Goal: Information Seeking & Learning: Learn about a topic

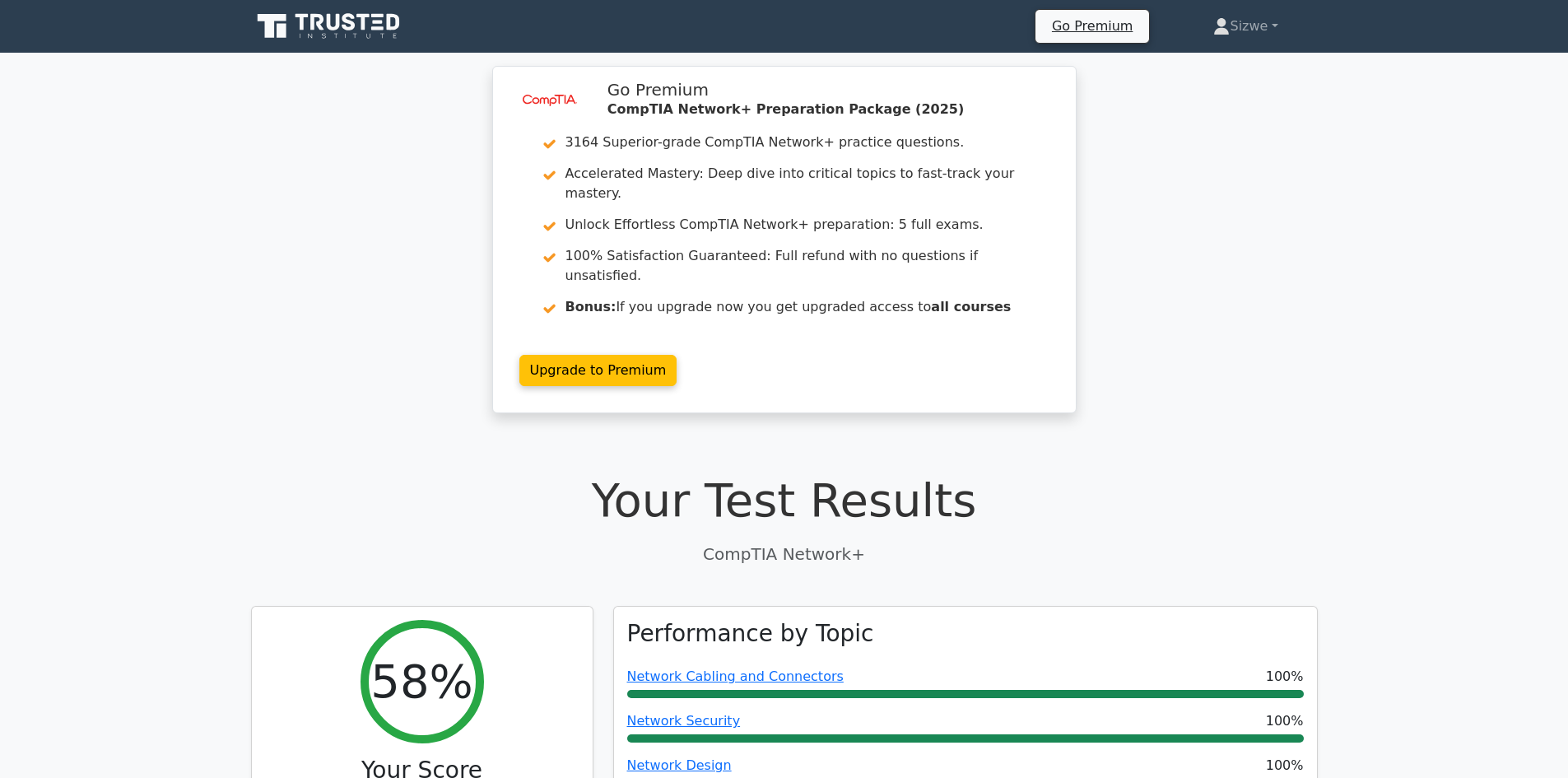
click at [330, 18] on icon at bounding box center [333, 22] width 13 height 17
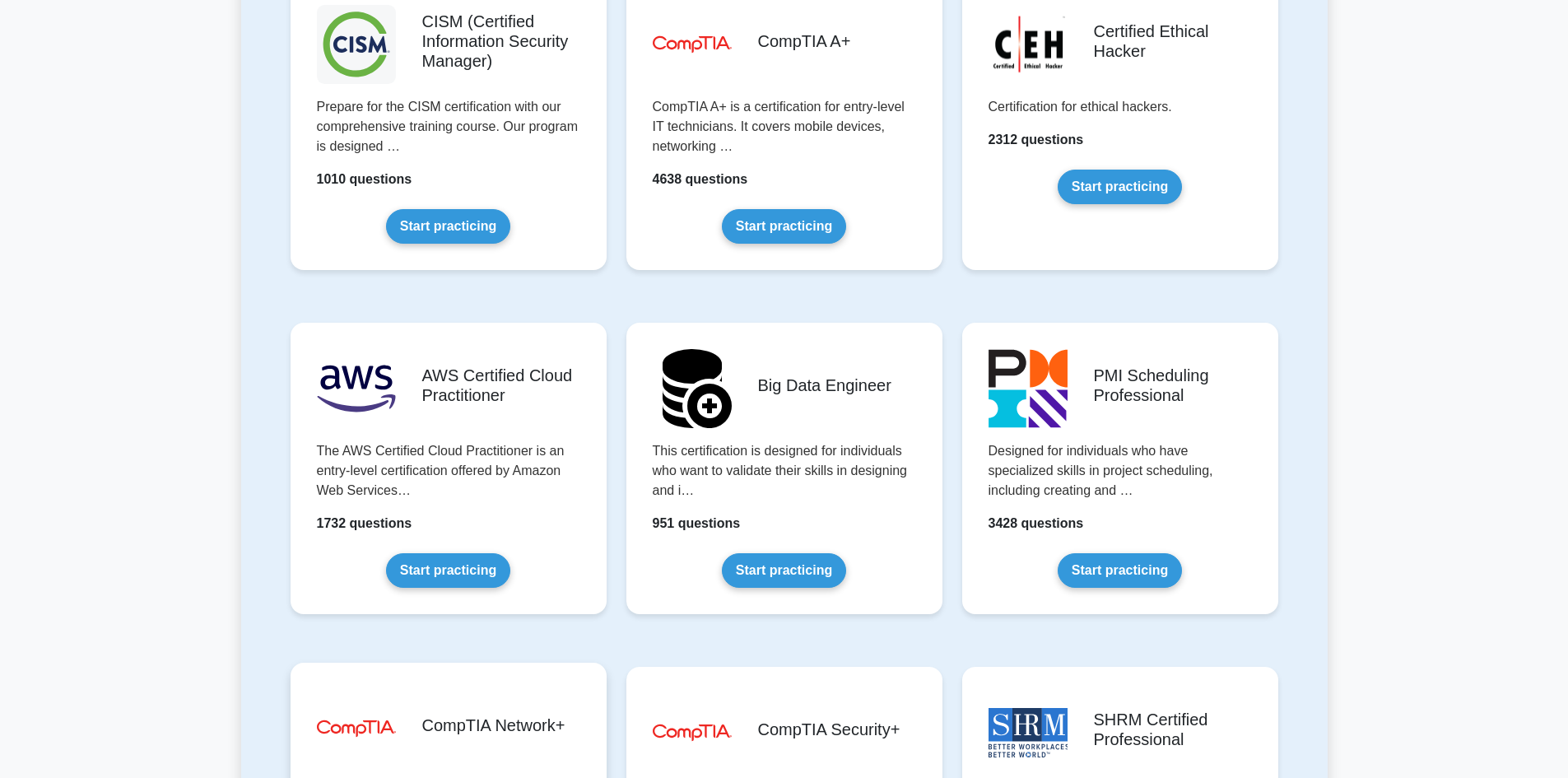
scroll to position [2798, 0]
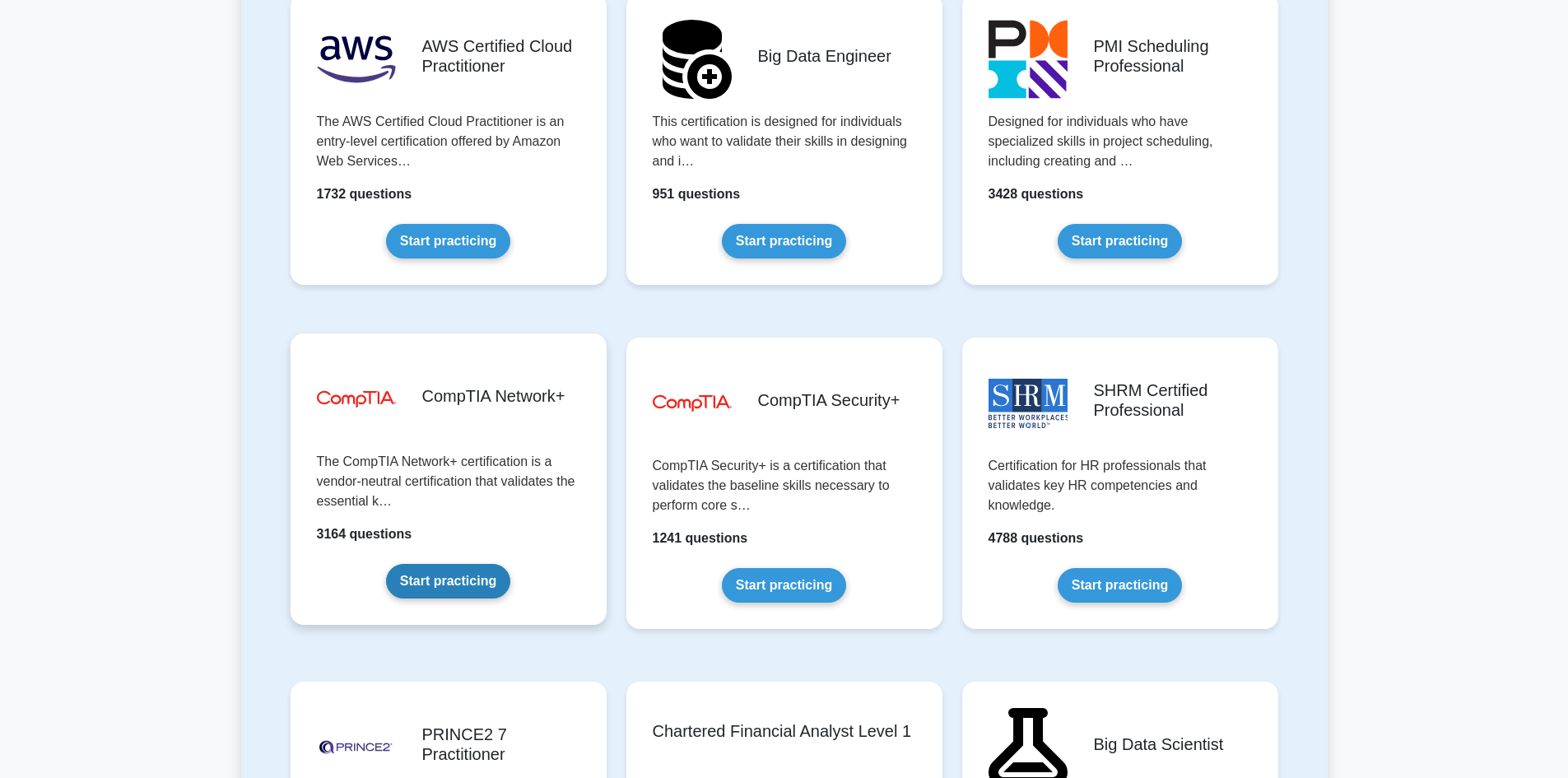
click at [438, 572] on link "Start practicing" at bounding box center [449, 581] width 125 height 34
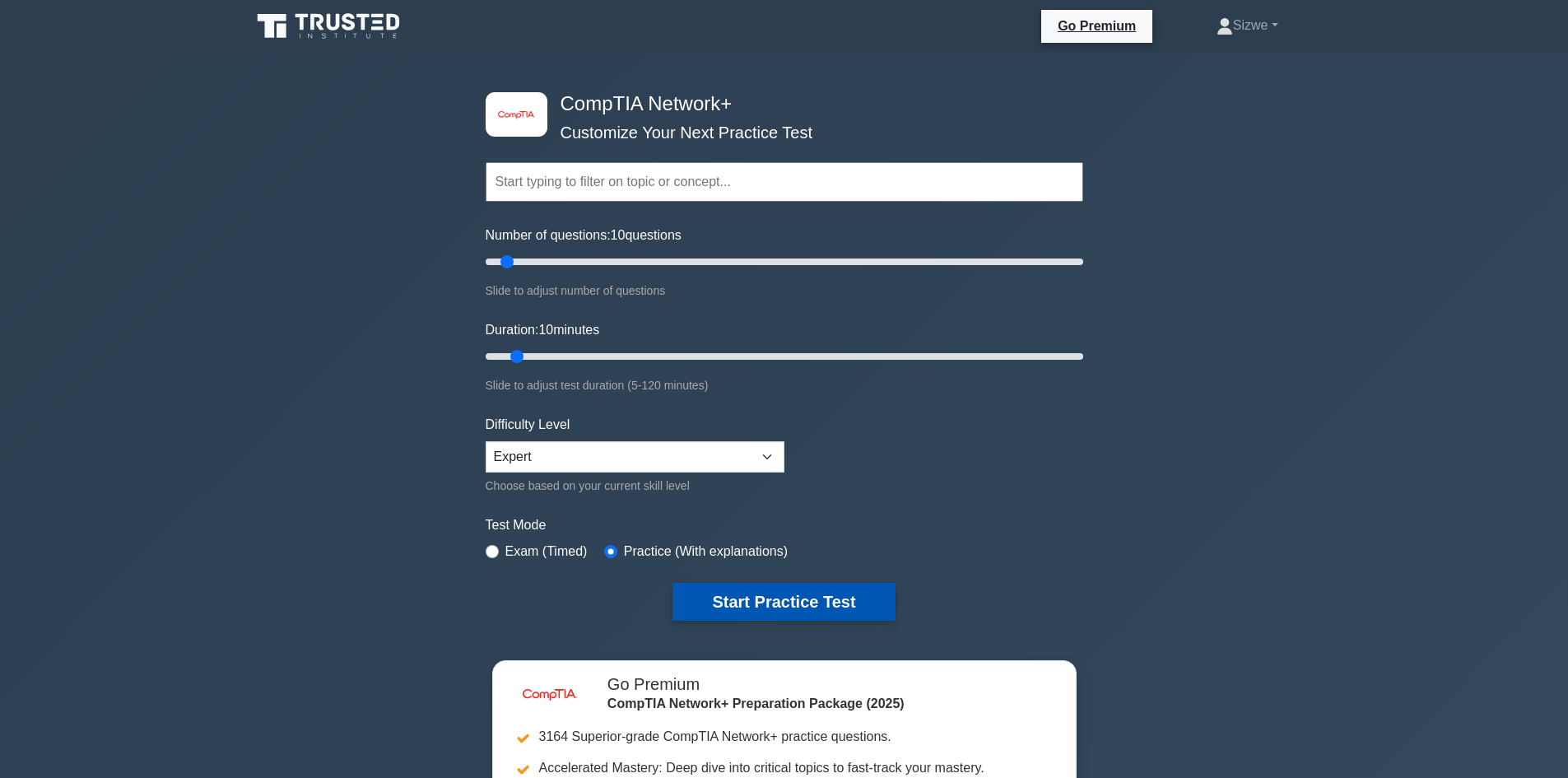
click at [795, 601] on button "Start Practice Test" at bounding box center [784, 601] width 222 height 38
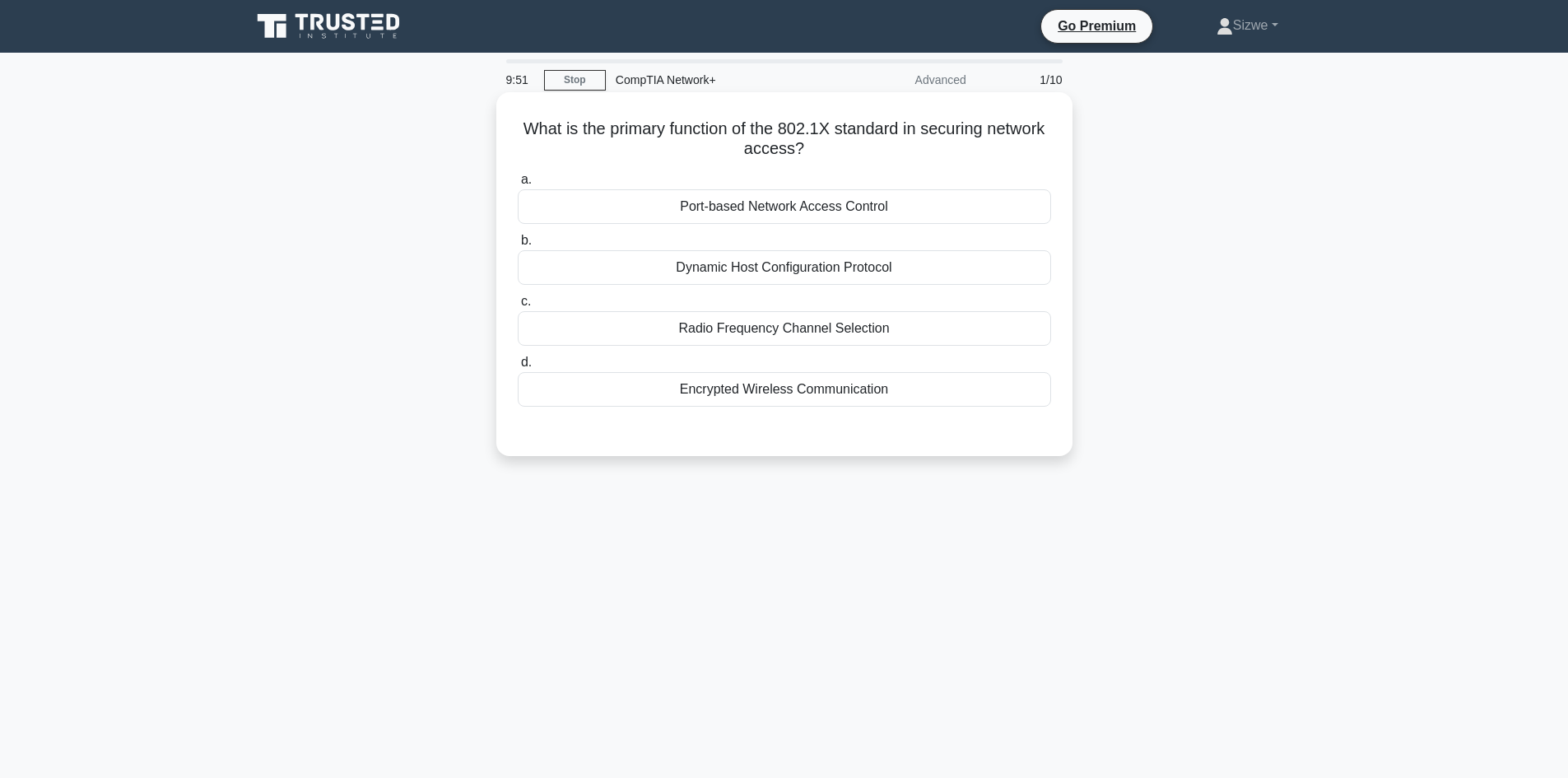
click at [841, 203] on div "Port-based Network Access Control" at bounding box center [784, 206] width 533 height 34
click at [517, 185] on input "a. Port-based Network Access Control" at bounding box center [517, 180] width 0 height 10
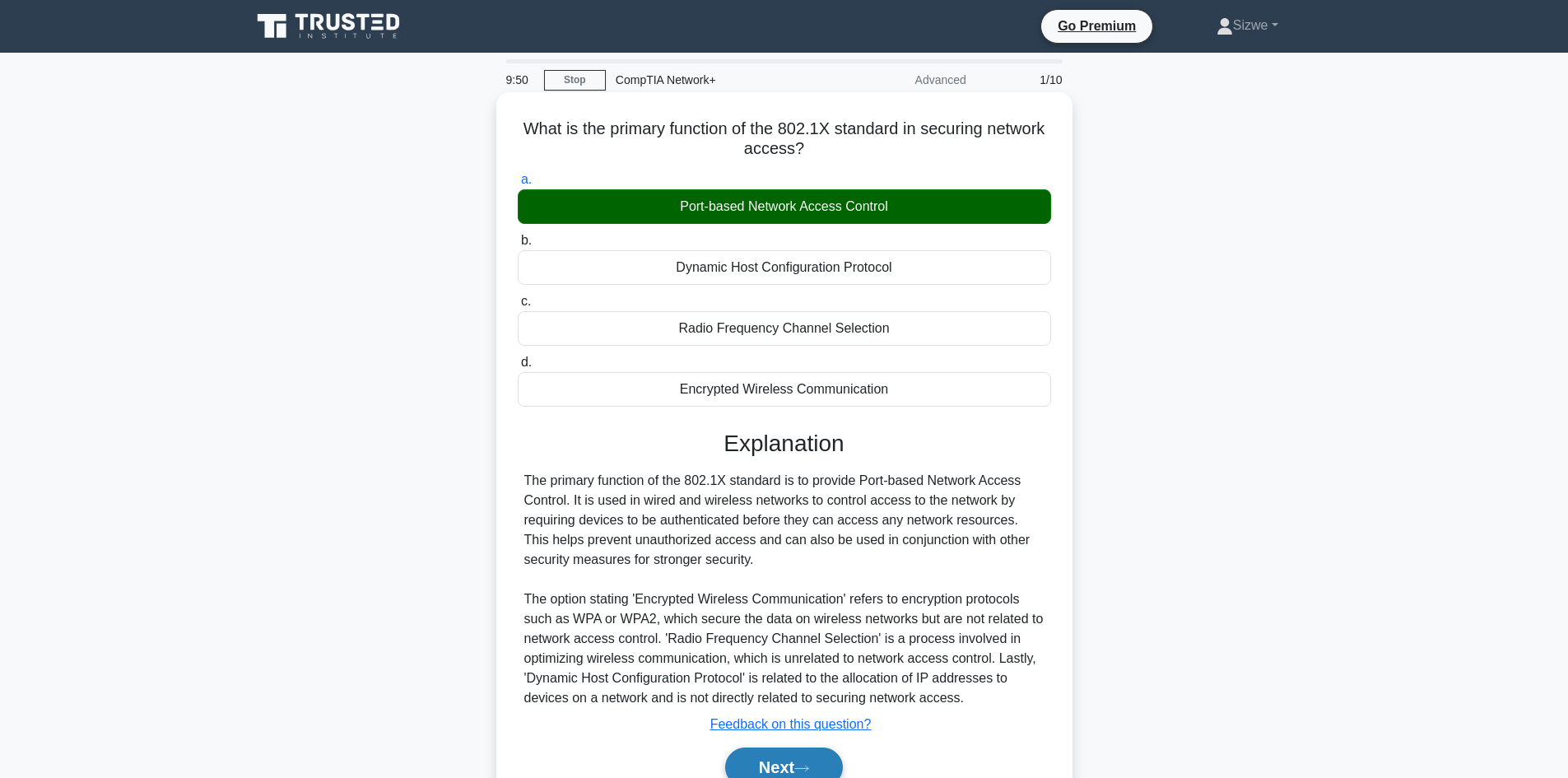
scroll to position [111, 0]
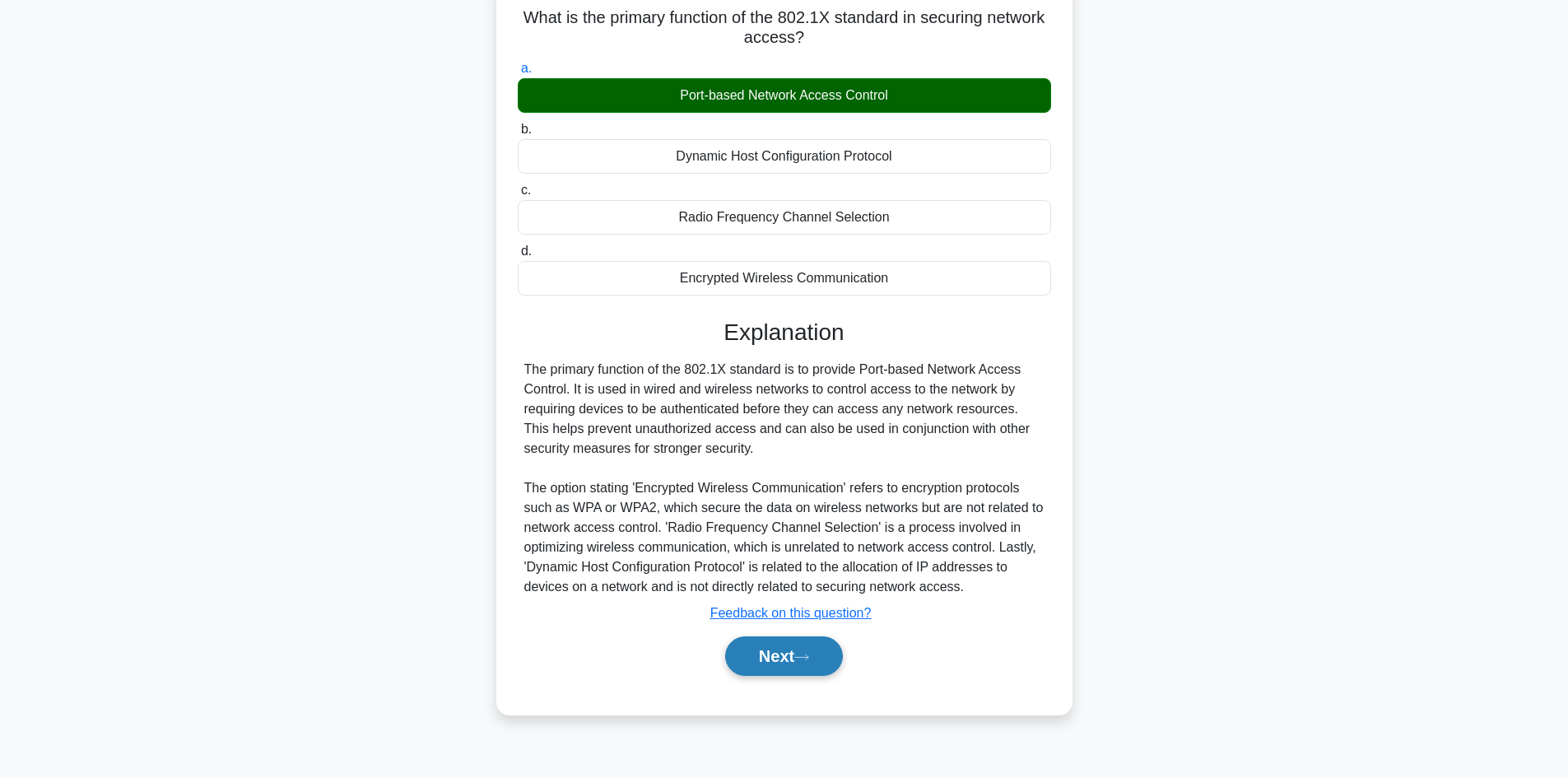
click at [780, 652] on button "Next" at bounding box center [784, 656] width 117 height 39
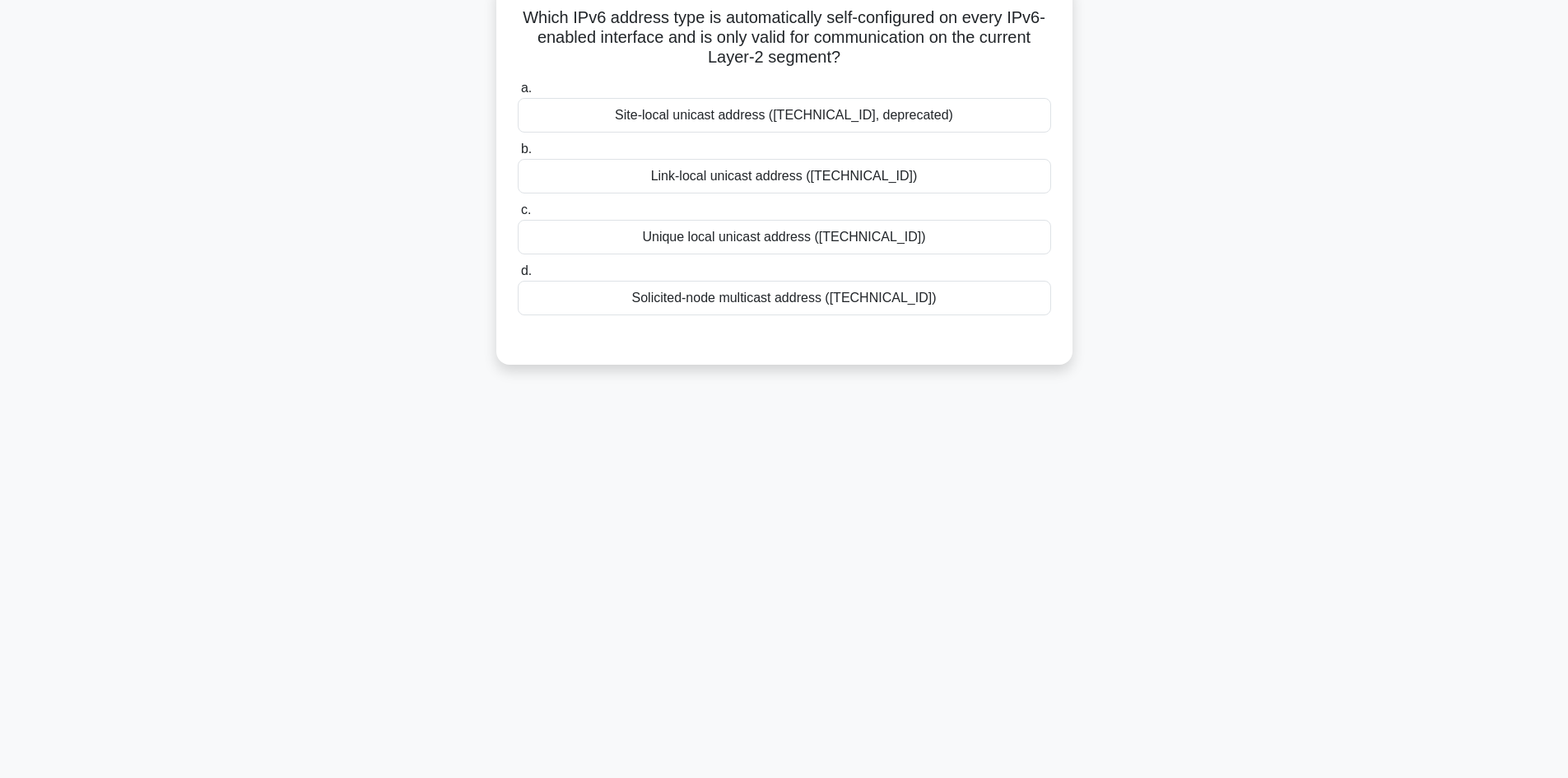
scroll to position [0, 0]
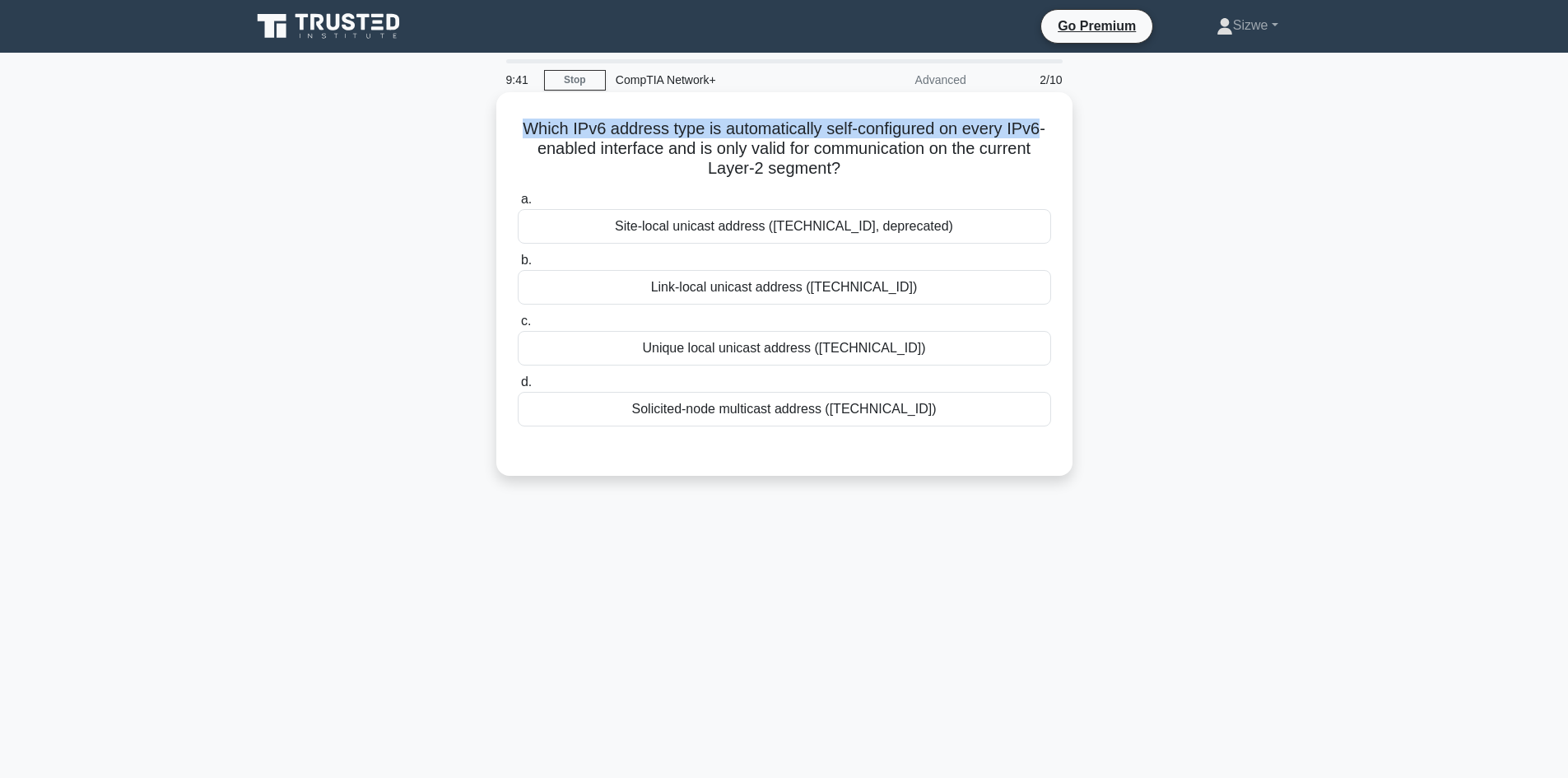
drag, startPoint x: 1046, startPoint y: 133, endPoint x: 508, endPoint y: 129, distance: 538.0
click at [508, 129] on div "Which IPv6 address type is automatically self-configured on every IPv6-enabled …" at bounding box center [784, 284] width 563 height 370
click at [795, 296] on div "Link-local unicast address (fe80::/10)" at bounding box center [784, 287] width 533 height 34
click at [517, 266] on input "b. Link-local unicast address (fe80::/10)" at bounding box center [517, 260] width 0 height 10
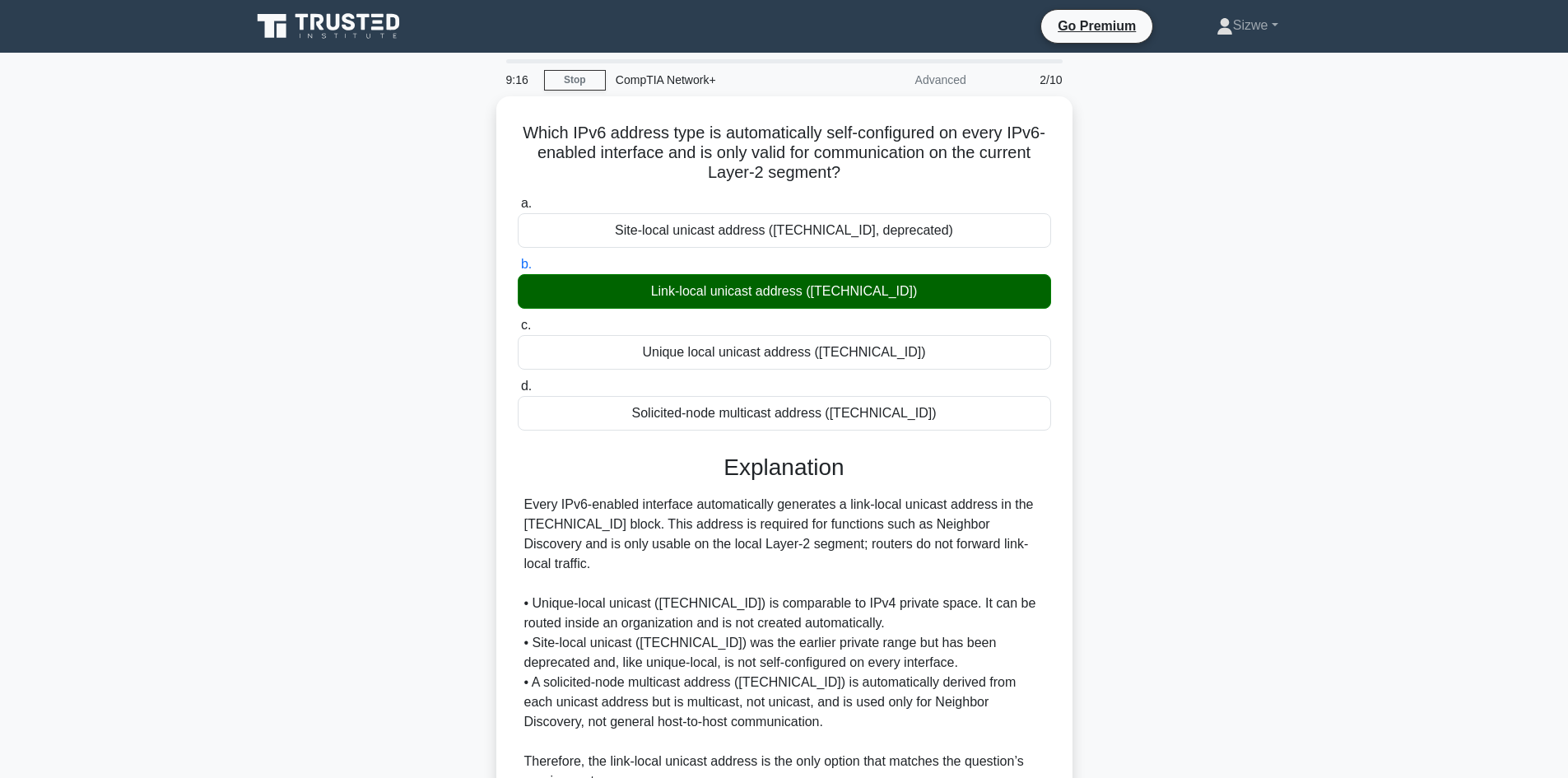
scroll to position [139, 0]
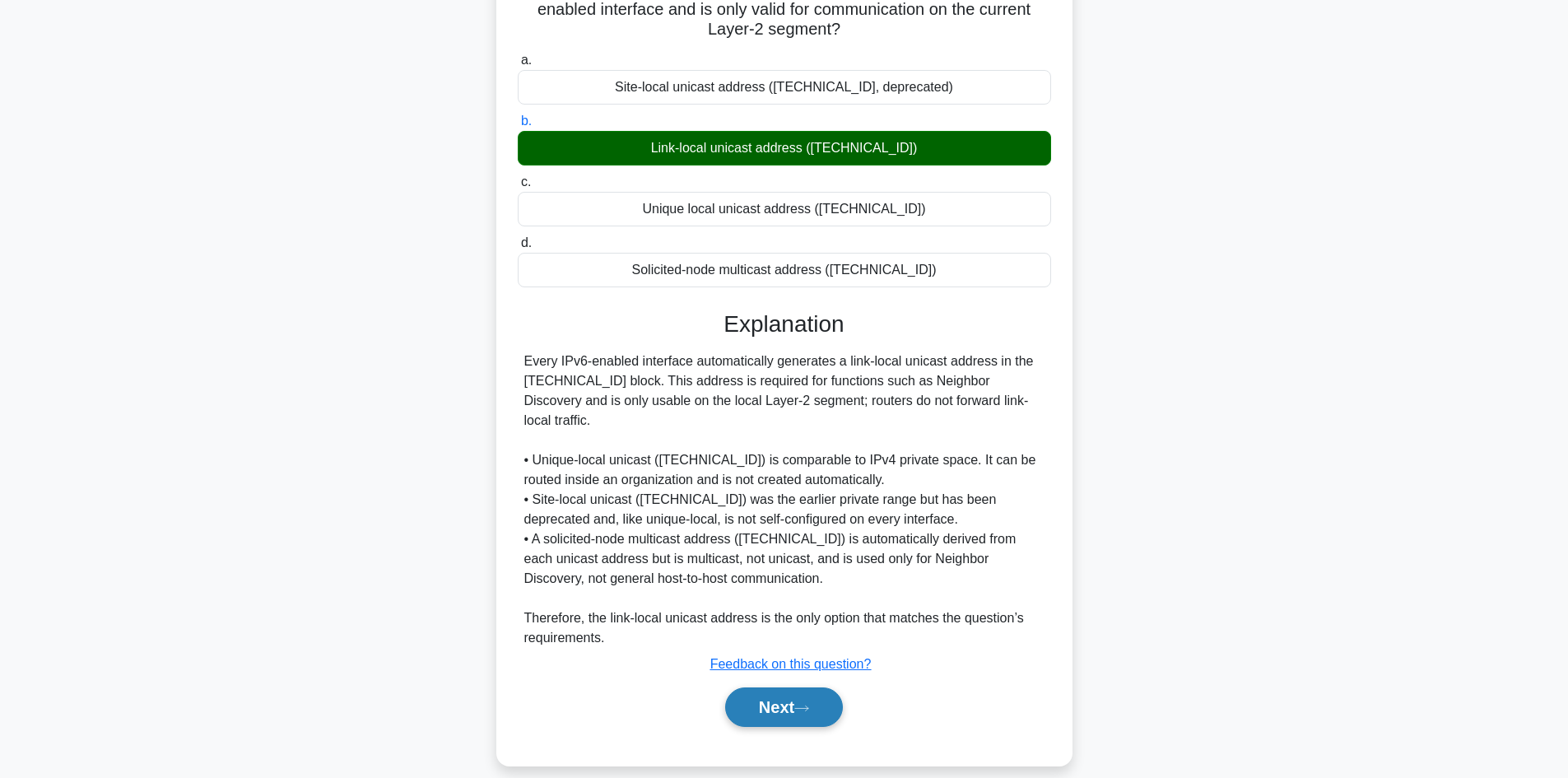
click at [790, 688] on button "Next" at bounding box center [784, 707] width 117 height 39
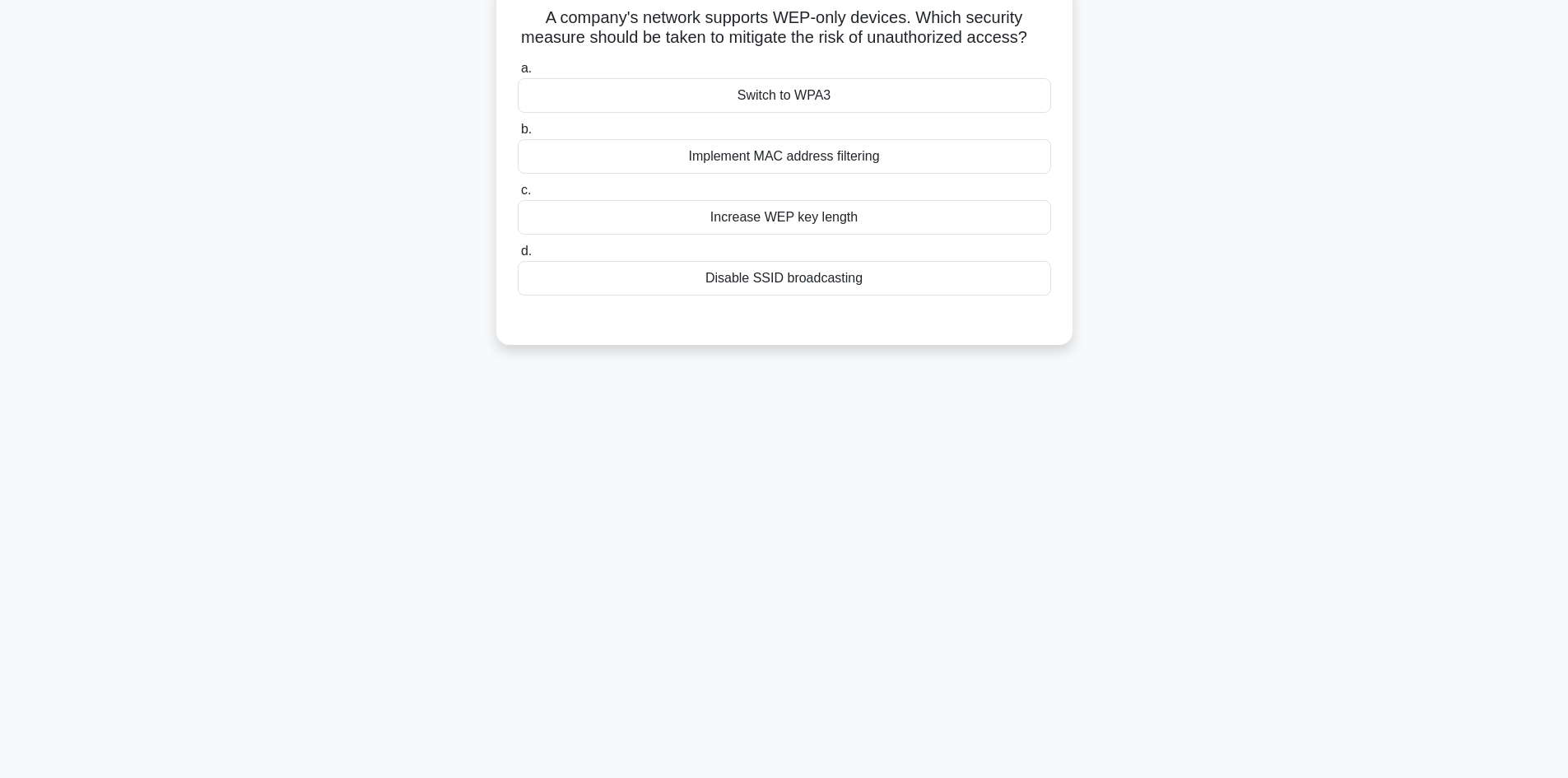
scroll to position [0, 0]
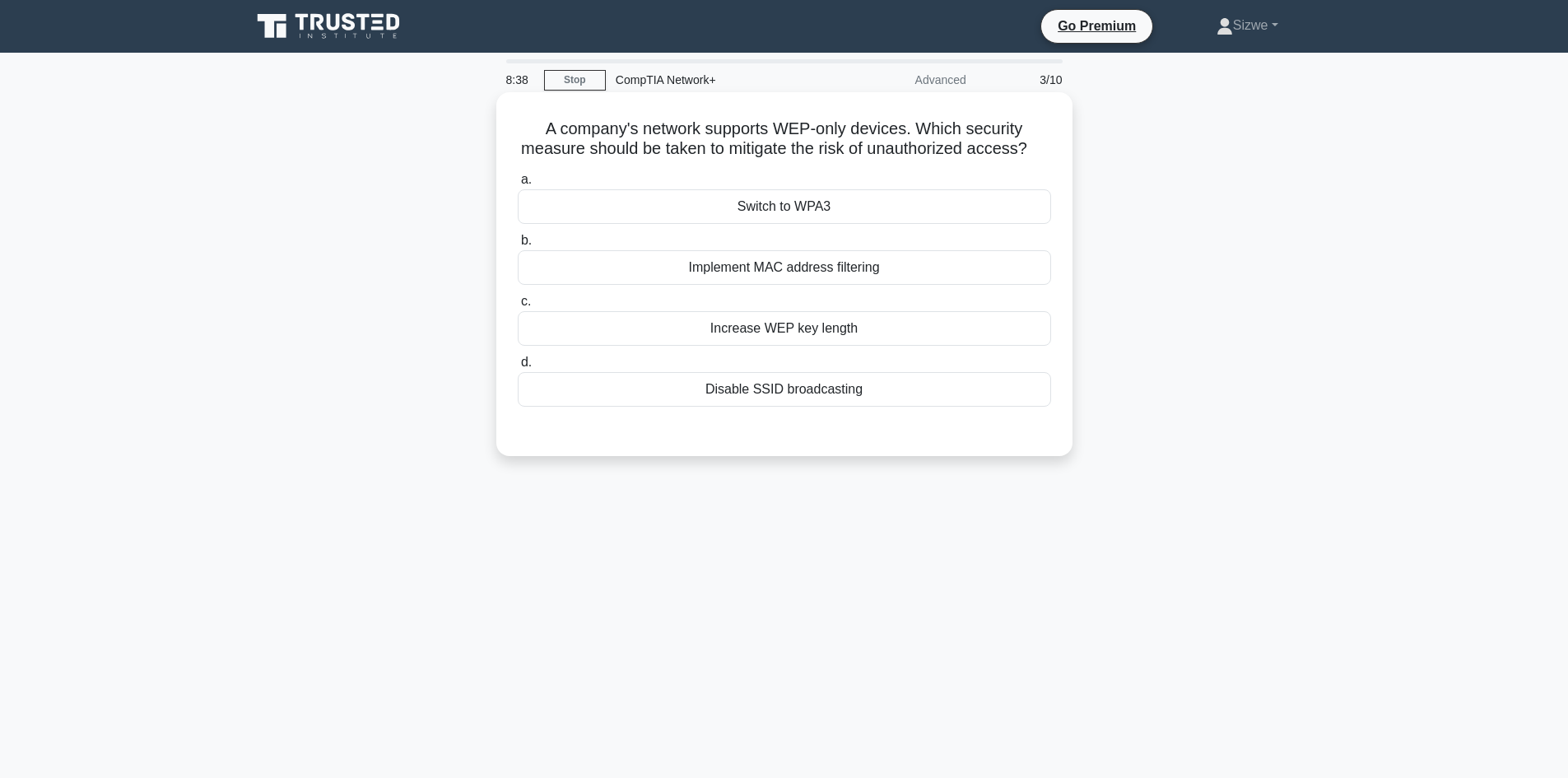
click at [787, 285] on div "Implement MAC address filtering" at bounding box center [784, 267] width 533 height 34
click at [517, 246] on input "b. Implement MAC address filtering" at bounding box center [517, 240] width 0 height 10
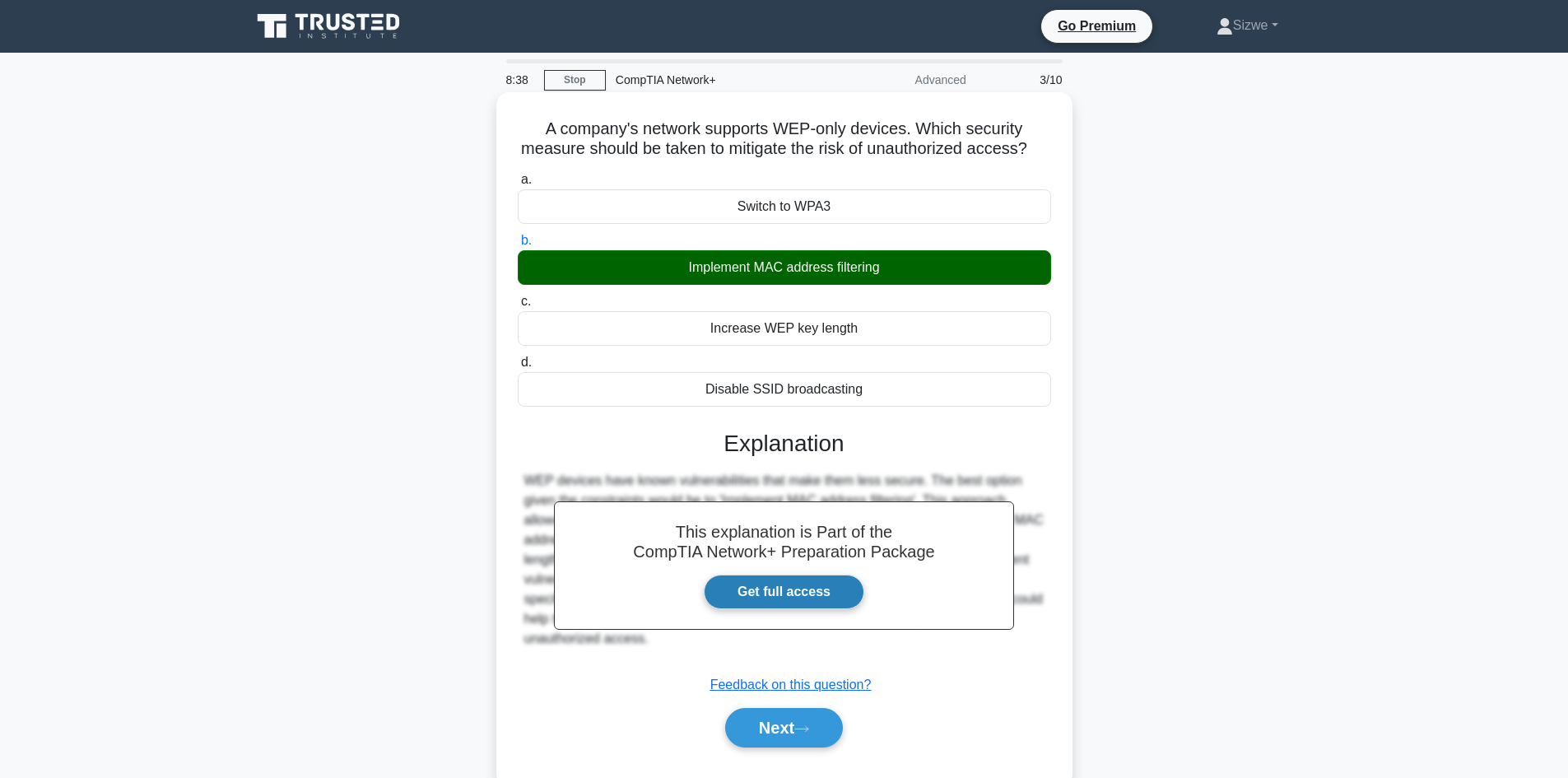
scroll to position [111, 0]
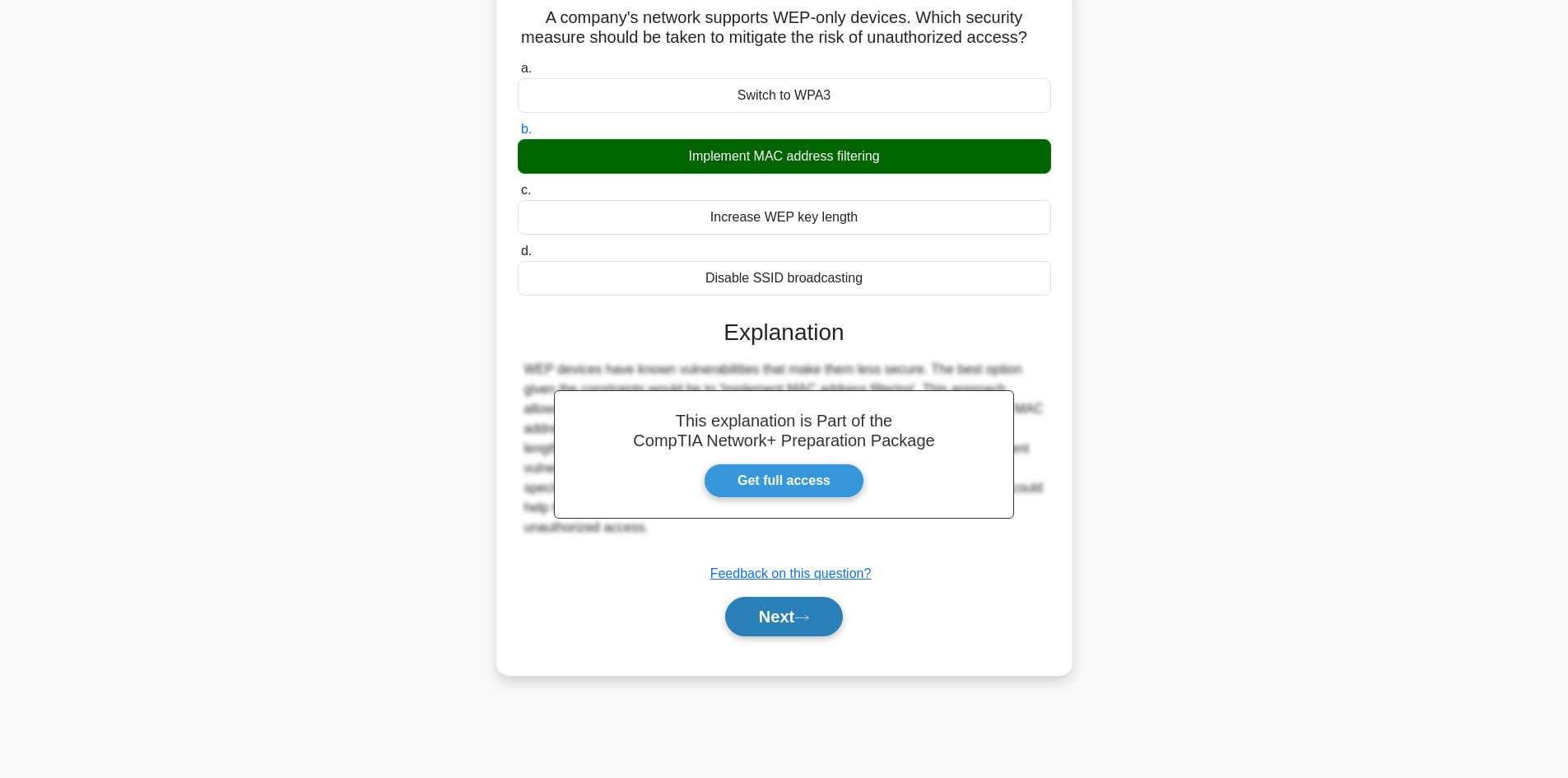
click at [778, 637] on button "Next" at bounding box center [784, 616] width 117 height 39
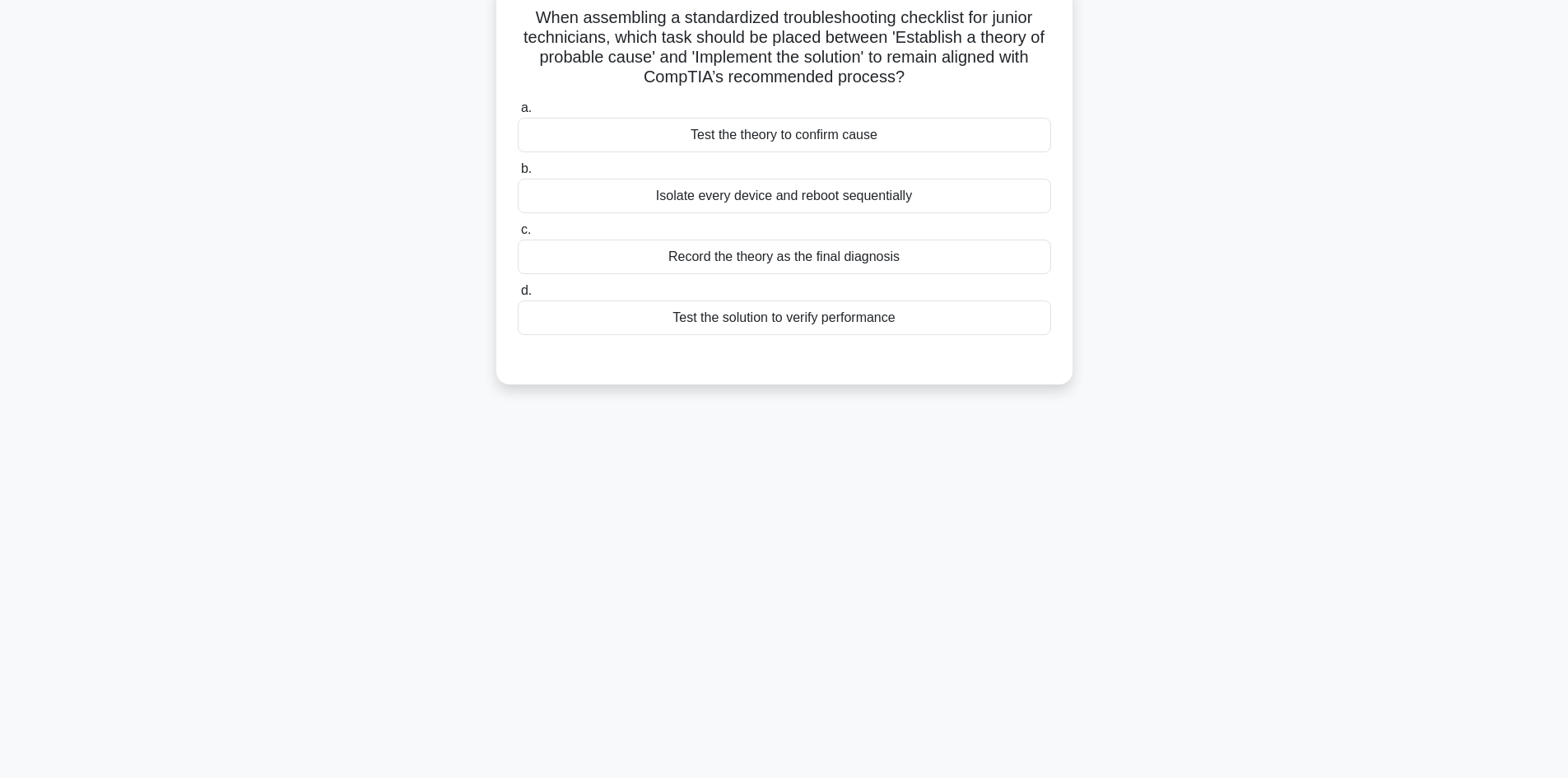
scroll to position [0, 0]
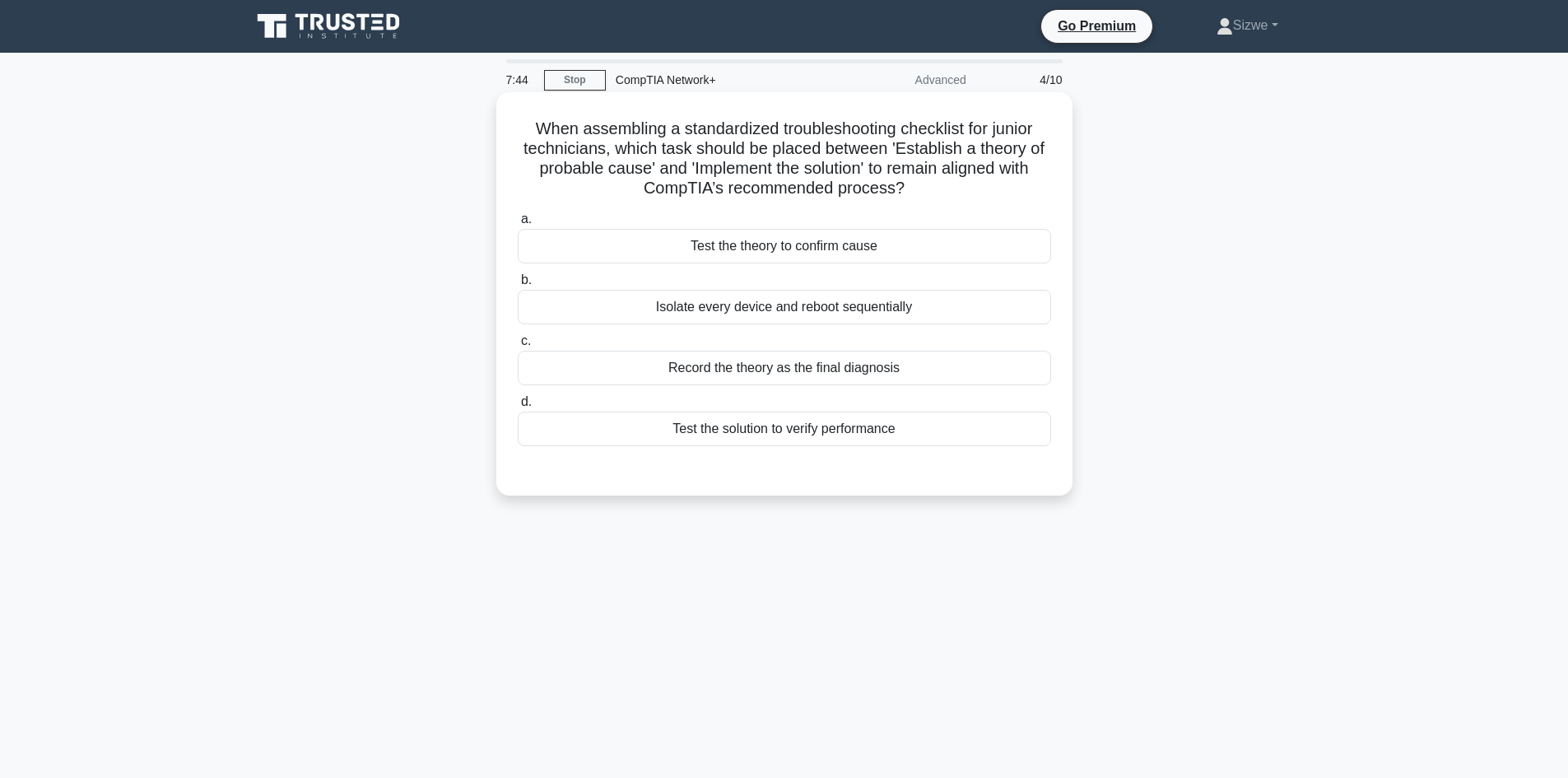
click at [833, 260] on div "Test the theory to confirm cause" at bounding box center [784, 246] width 533 height 34
click at [517, 224] on input "a. Test the theory to confirm cause" at bounding box center [517, 219] width 0 height 10
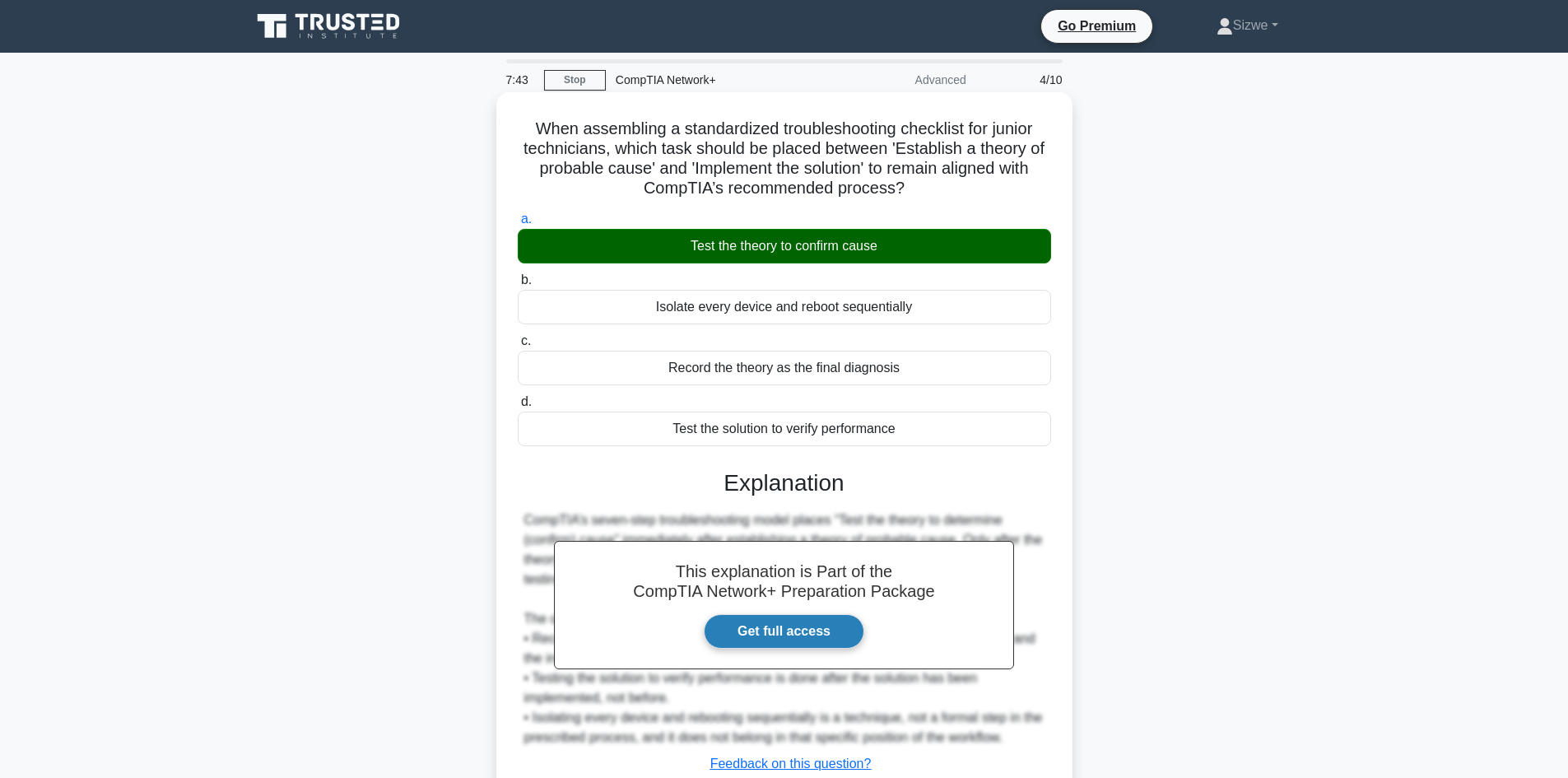
scroll to position [119, 0]
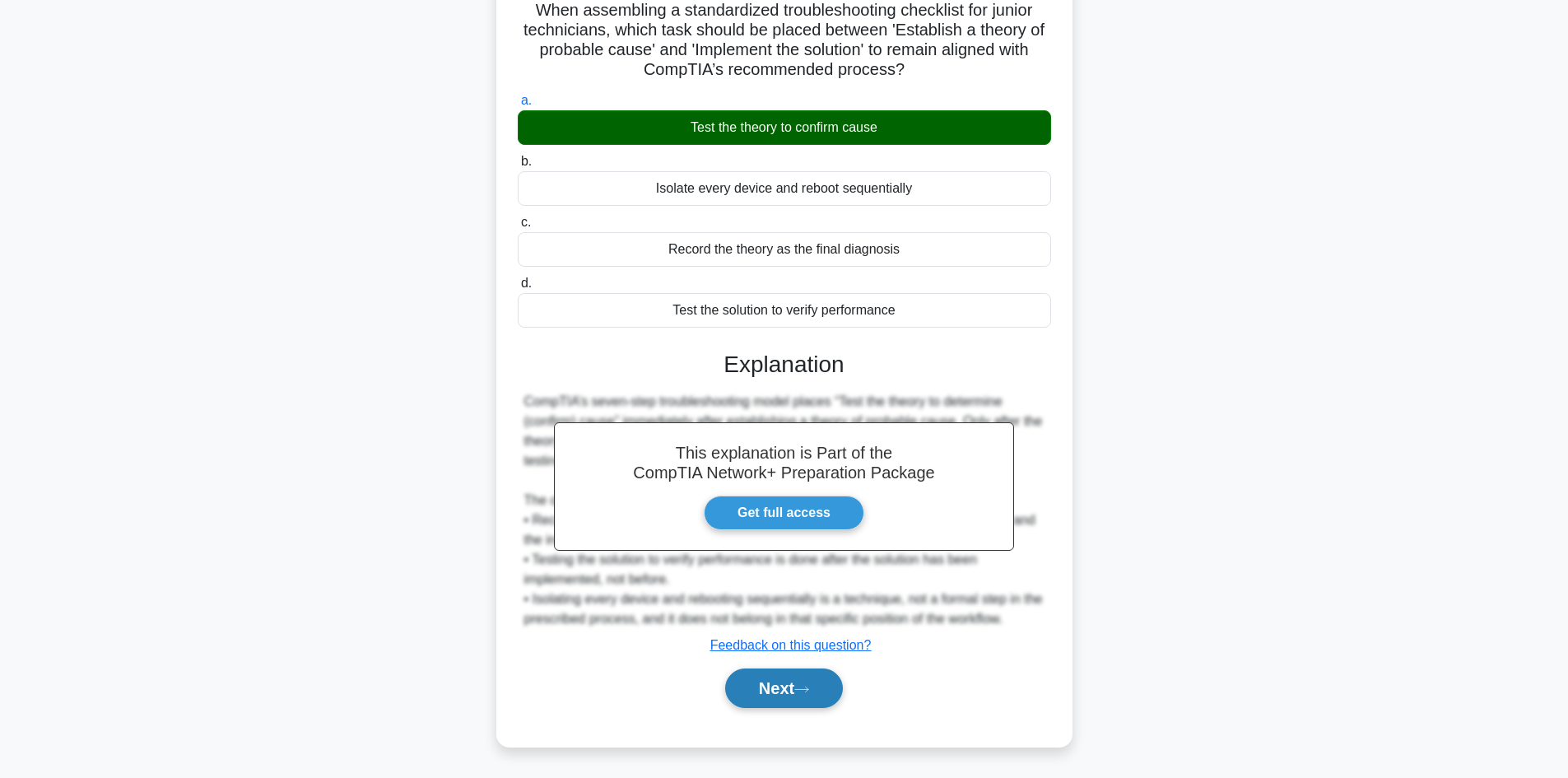
click at [782, 700] on button "Next" at bounding box center [784, 688] width 117 height 39
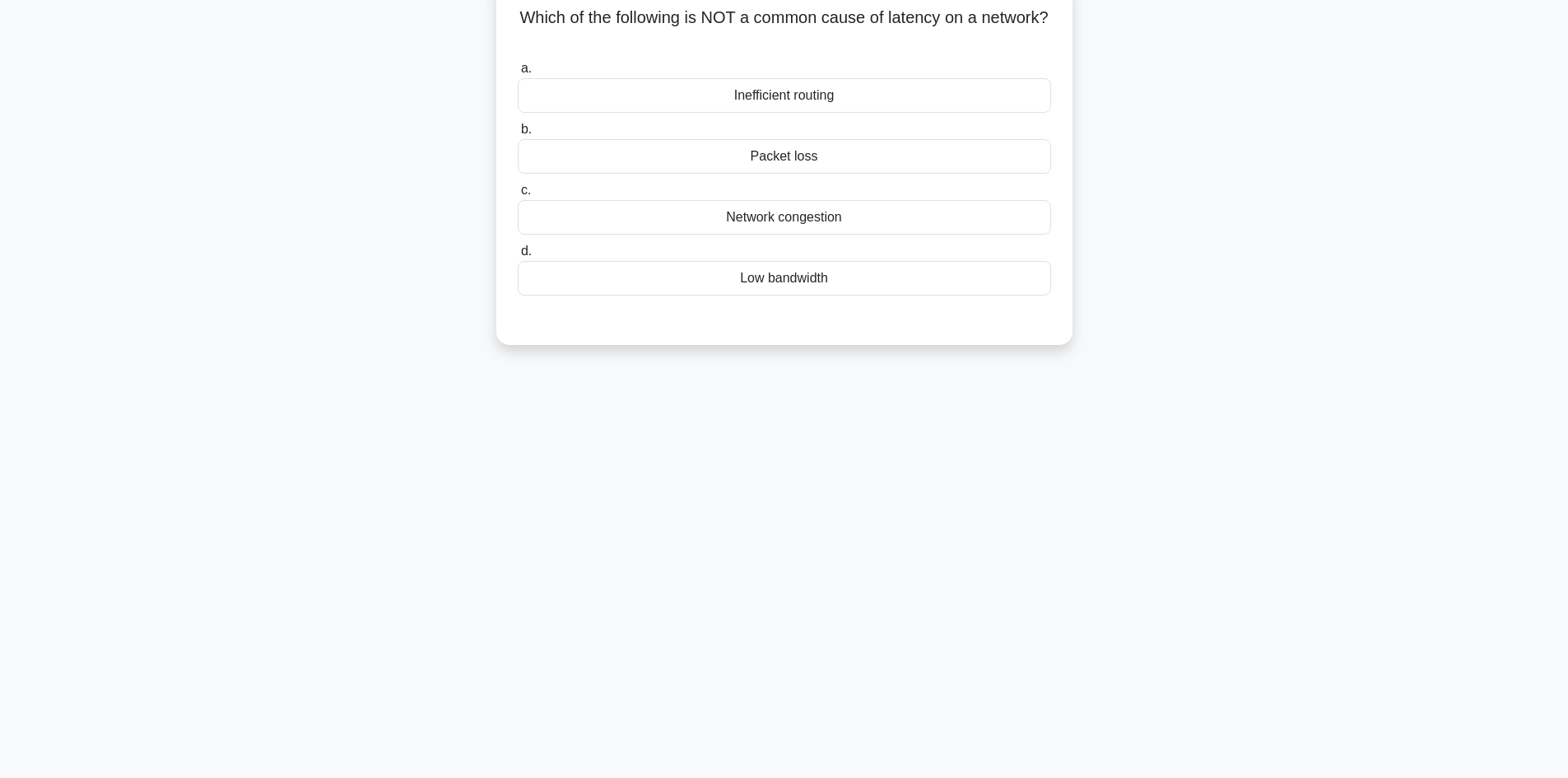
scroll to position [0, 0]
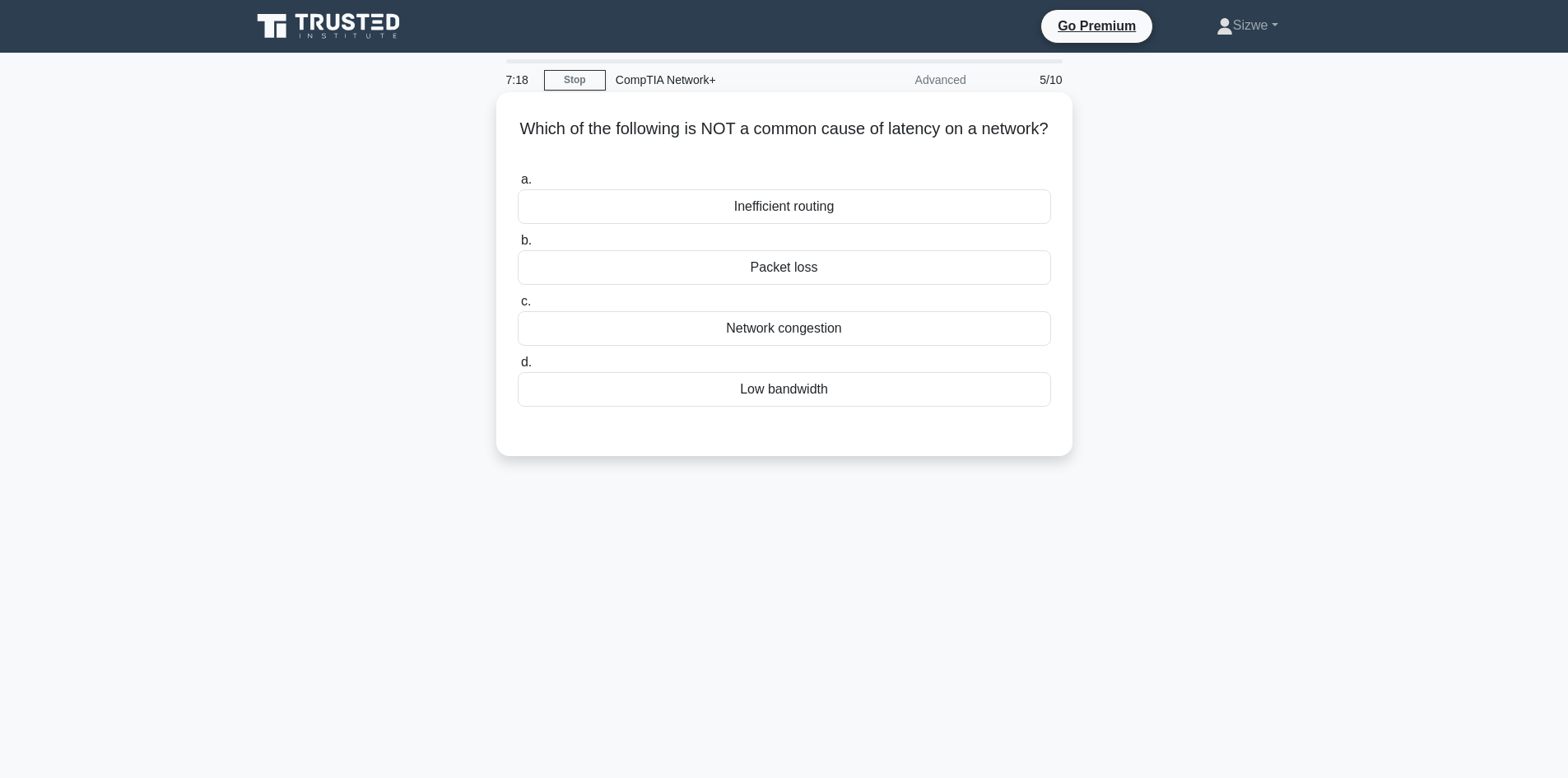
click at [817, 340] on div "Network congestion" at bounding box center [784, 328] width 533 height 34
click at [517, 307] on input "c. Network congestion" at bounding box center [517, 301] width 0 height 10
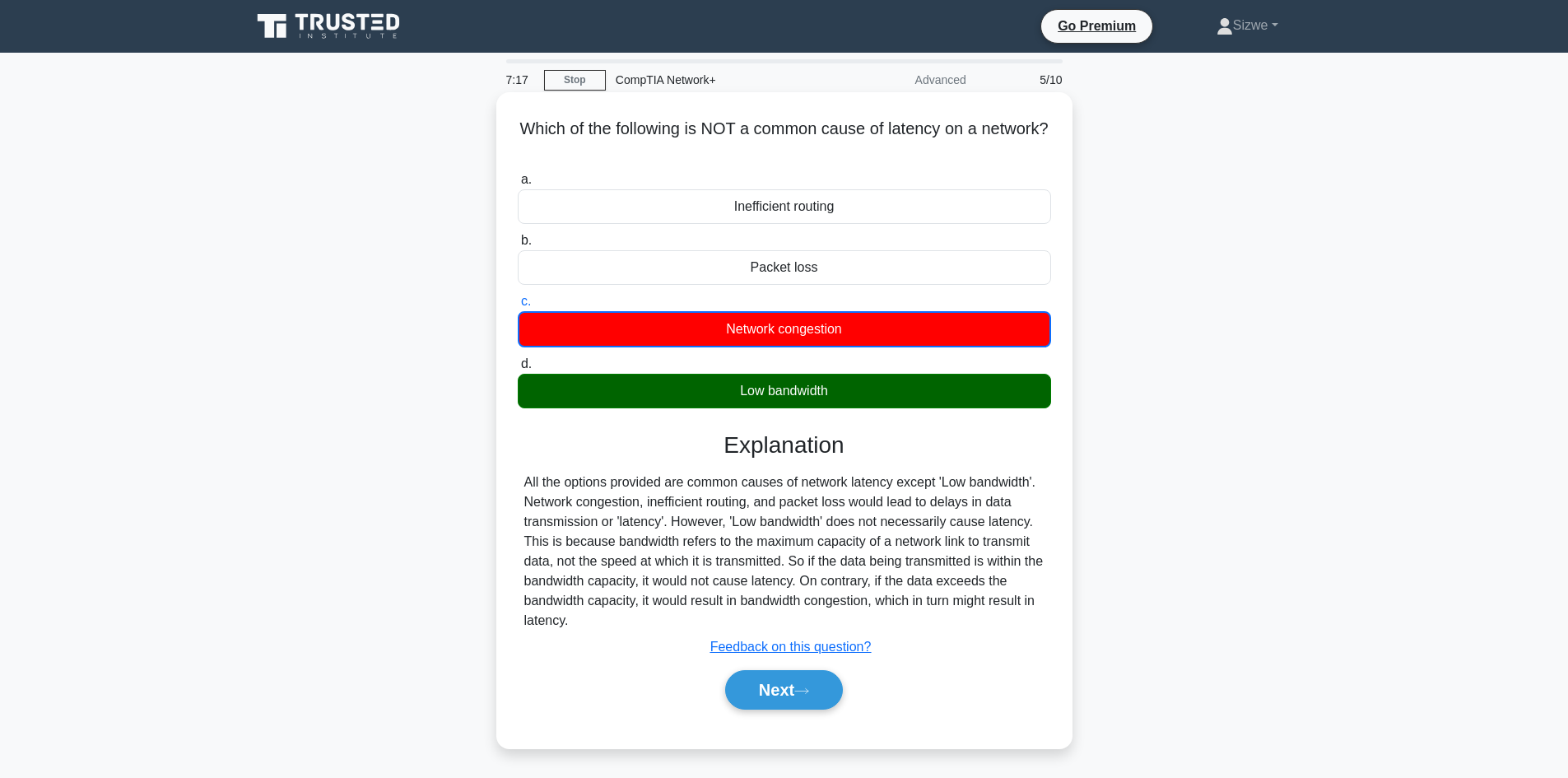
scroll to position [111, 0]
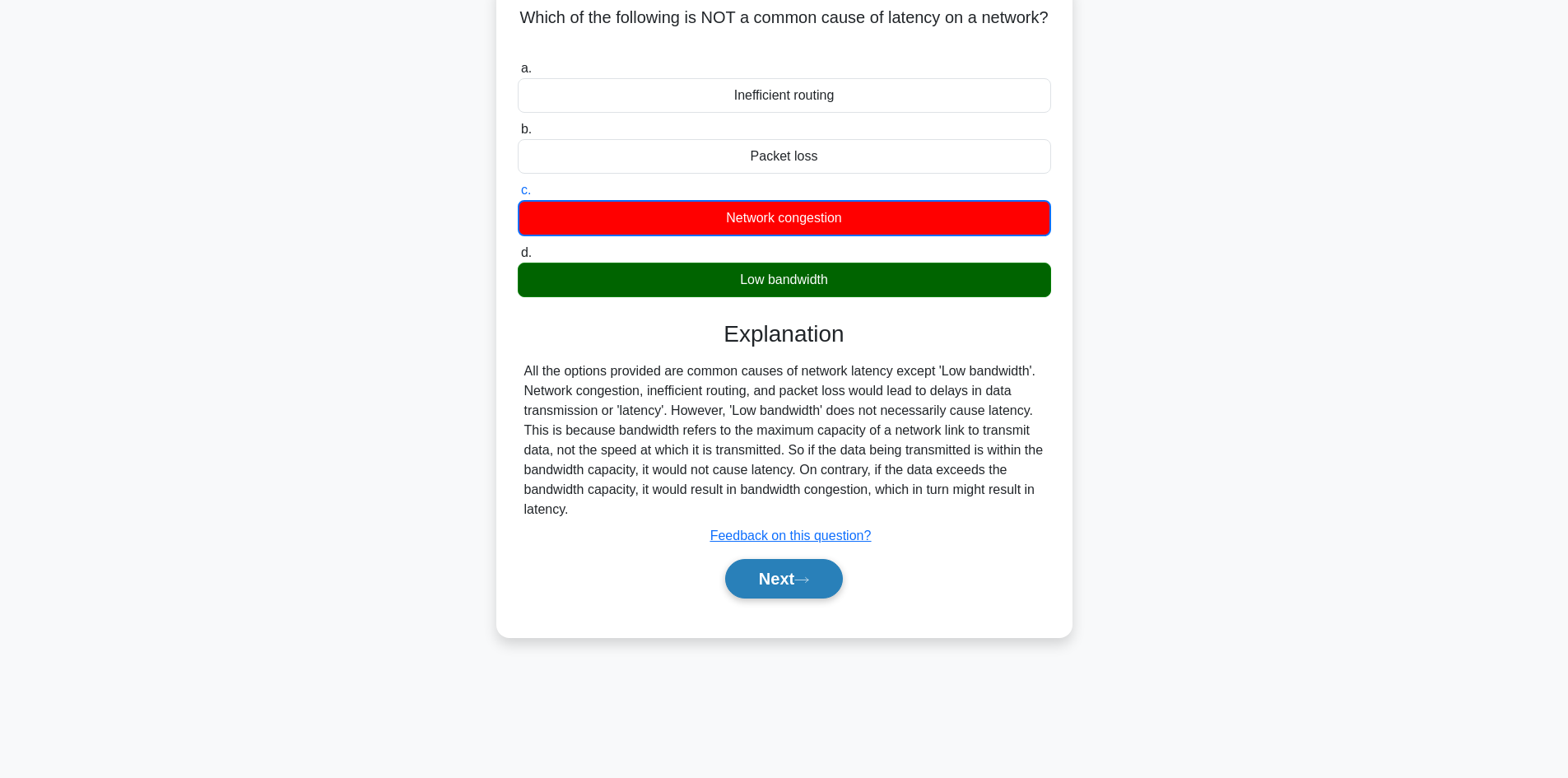
click at [786, 575] on button "Next" at bounding box center [784, 579] width 117 height 39
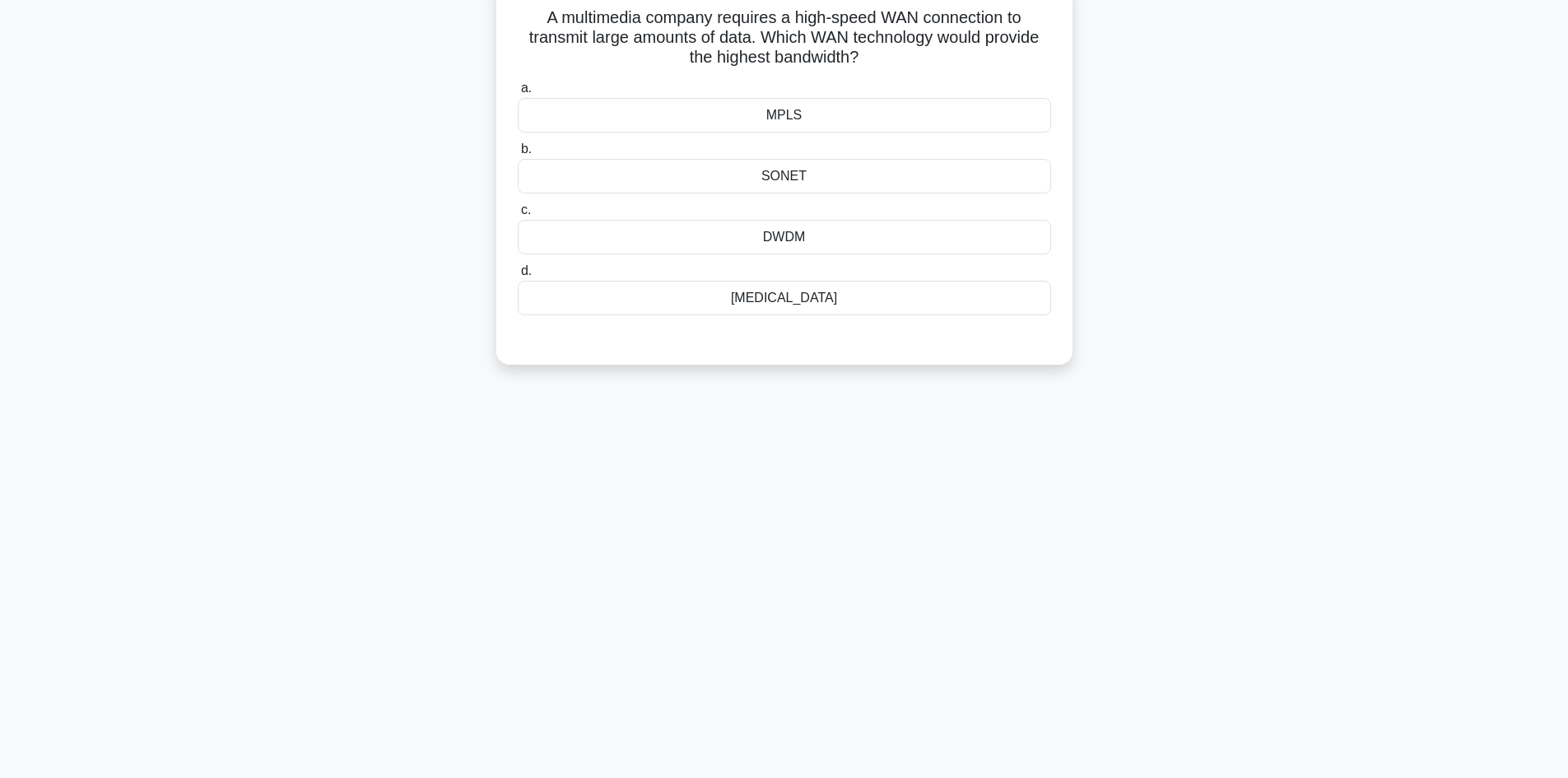
scroll to position [0, 0]
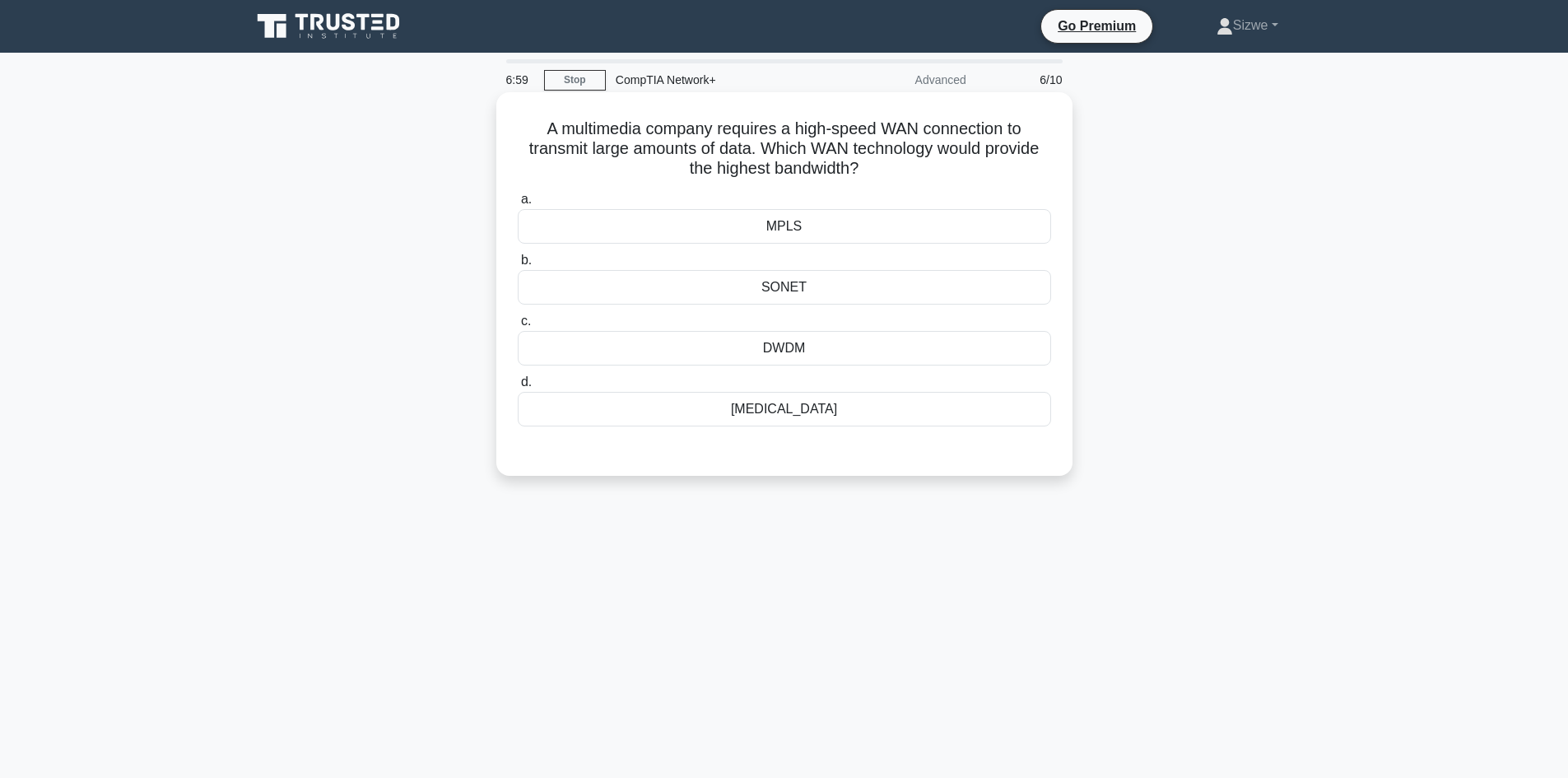
click at [784, 342] on div "DWDM" at bounding box center [784, 348] width 533 height 34
click at [517, 327] on input "c. DWDM" at bounding box center [517, 321] width 0 height 10
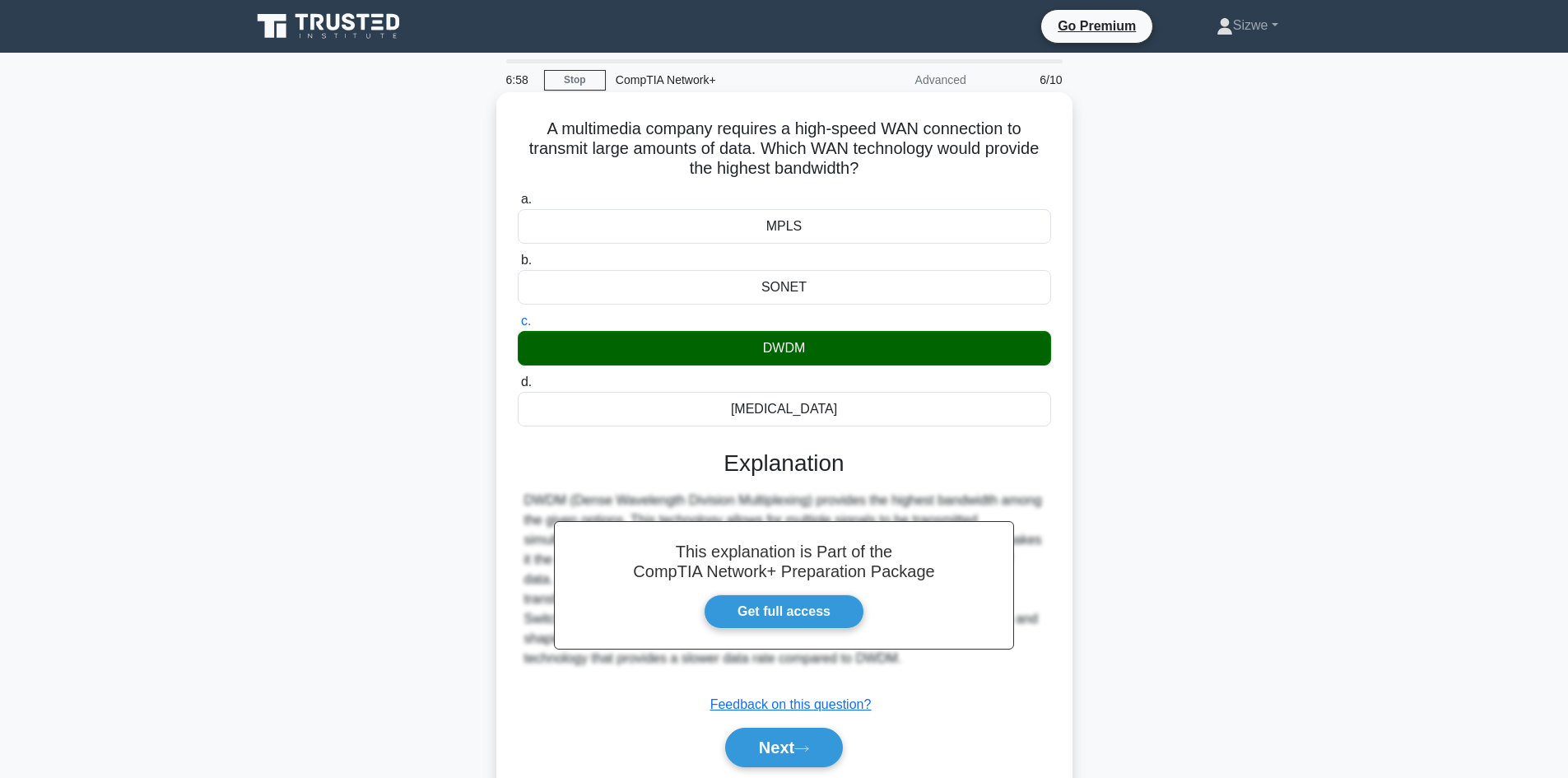
scroll to position [111, 0]
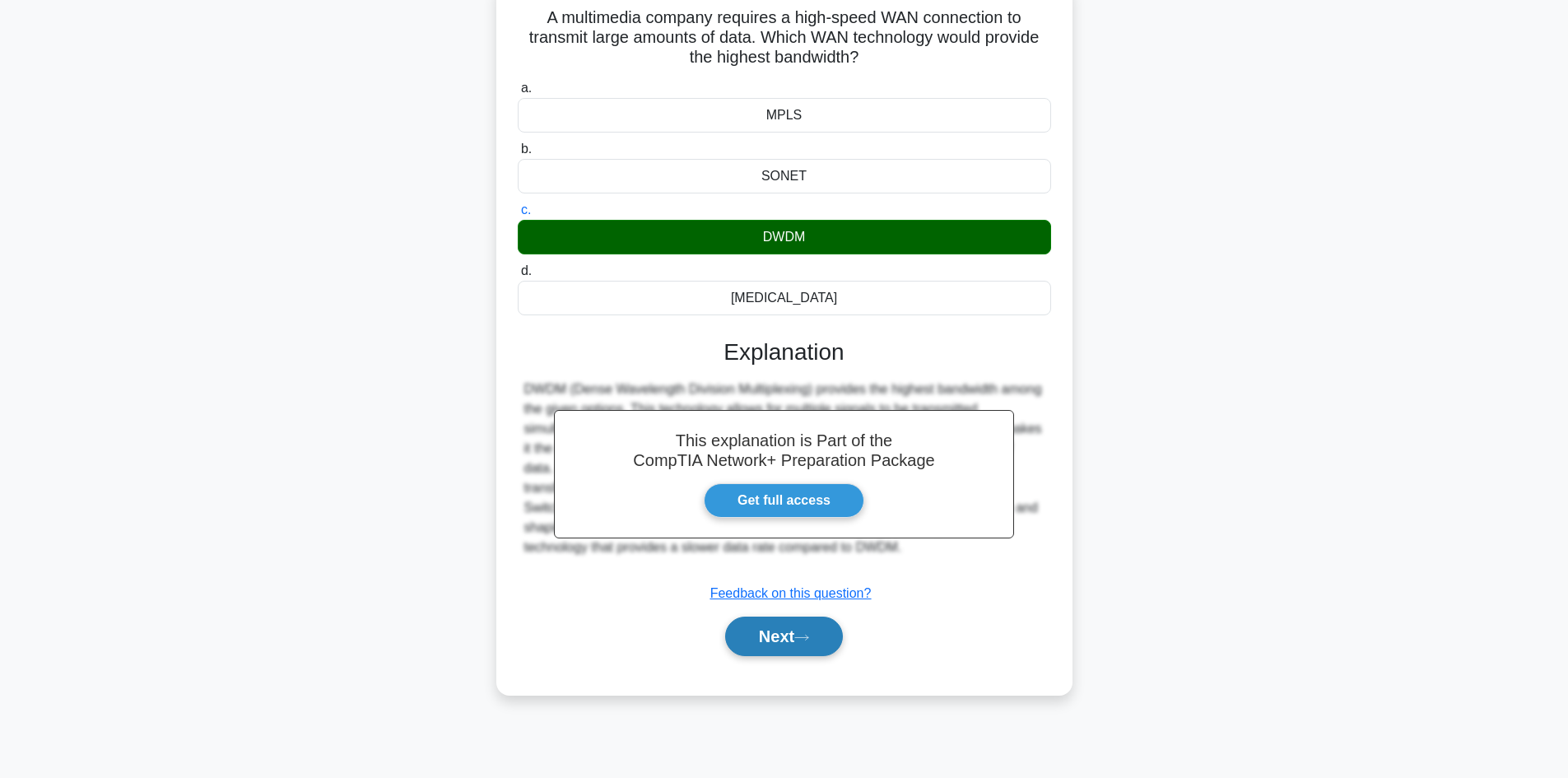
click at [797, 637] on button "Next" at bounding box center [784, 637] width 117 height 39
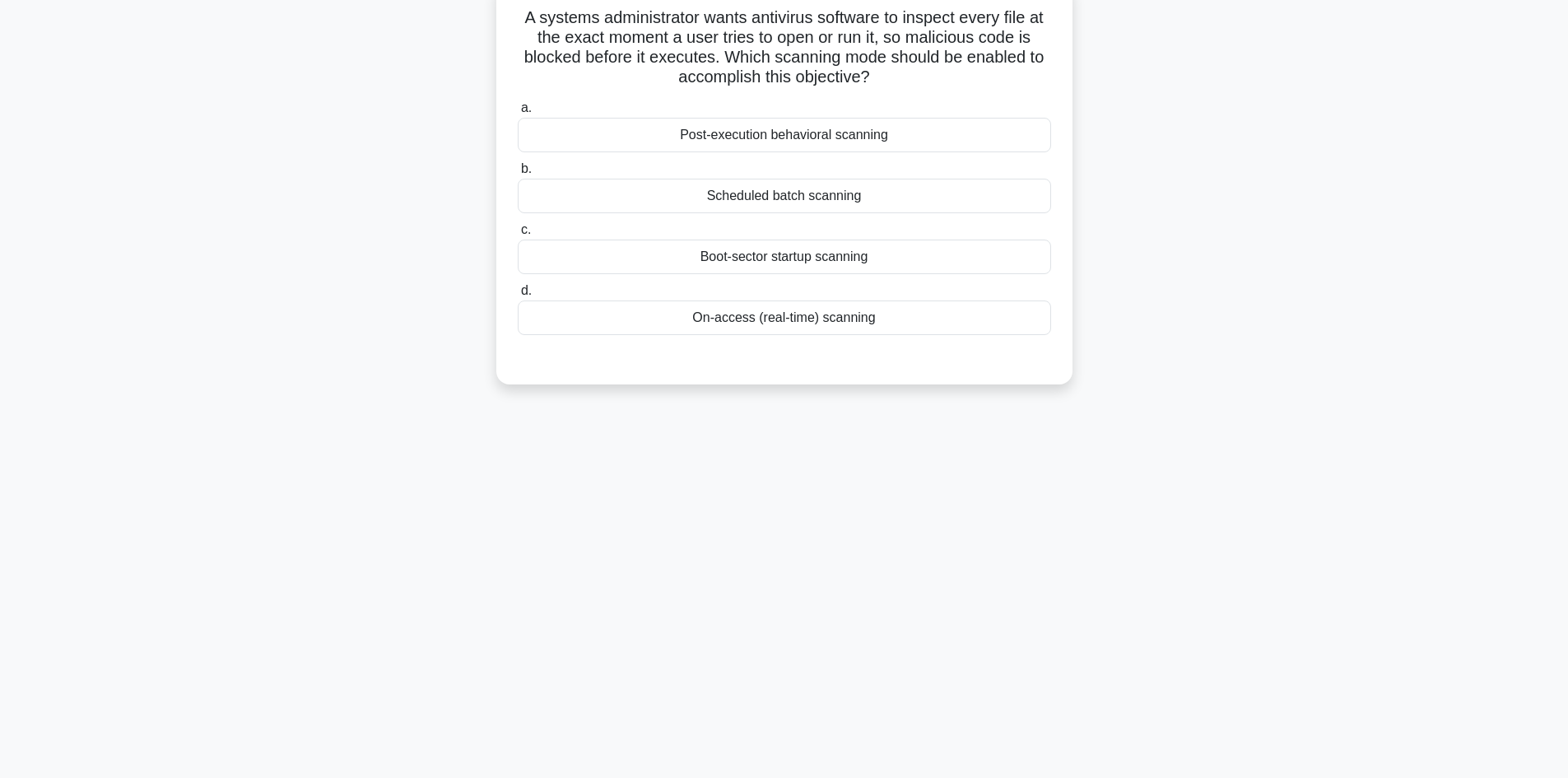
scroll to position [0, 0]
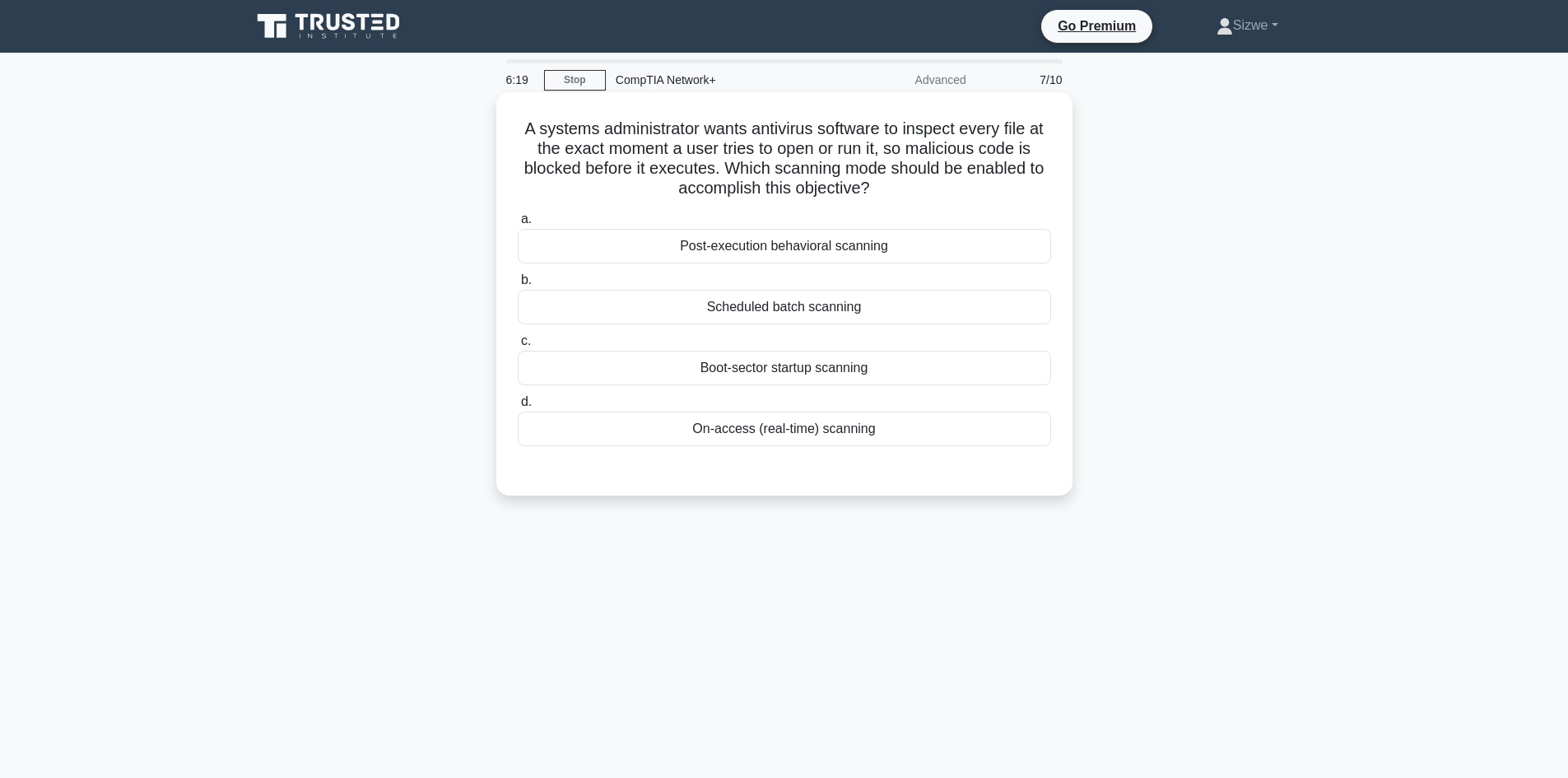
click at [864, 437] on div "On-access (real-time) scanning" at bounding box center [784, 428] width 533 height 34
click at [517, 408] on input "d. On-access (real-time) scanning" at bounding box center [517, 401] width 0 height 10
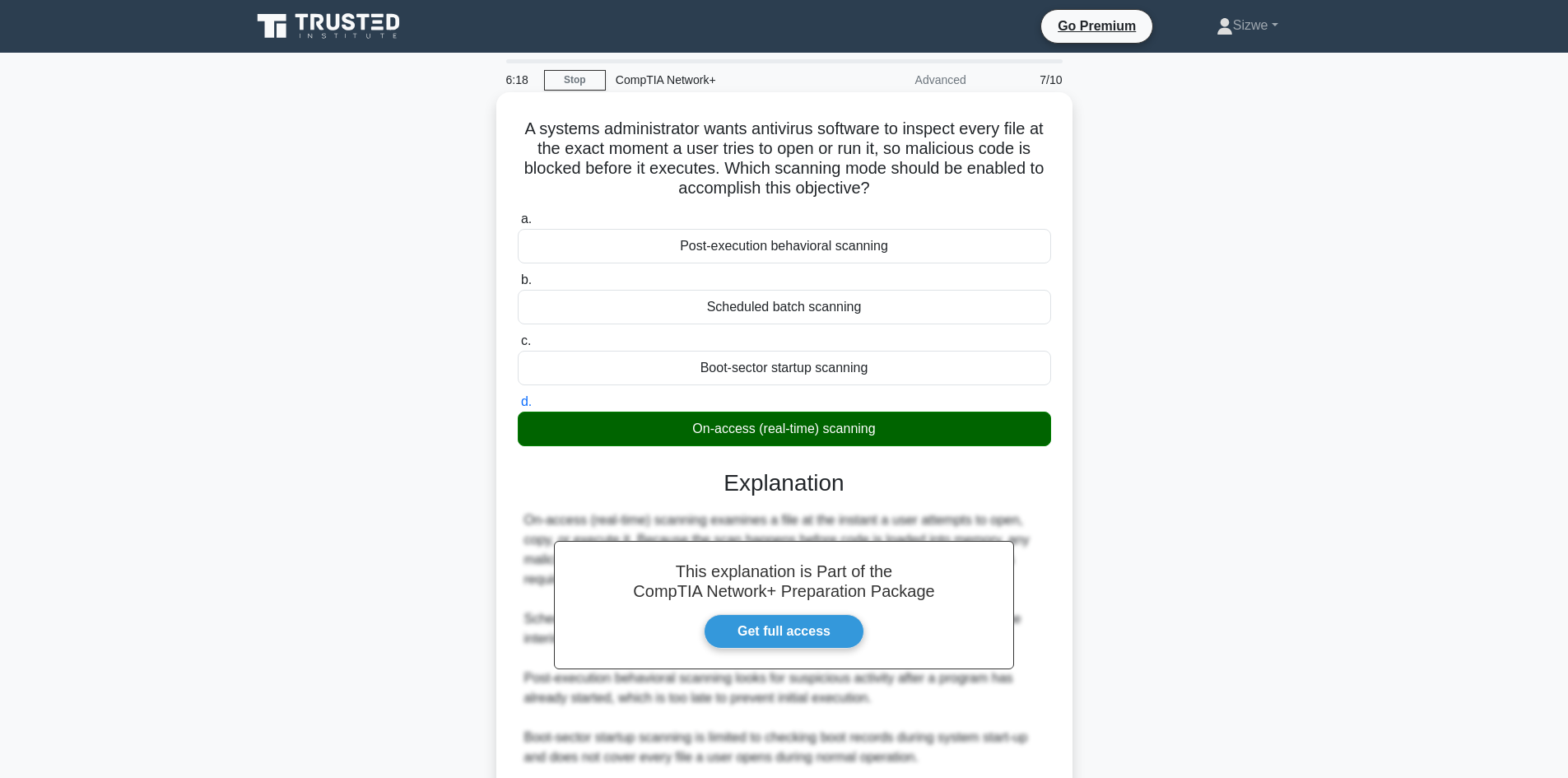
scroll to position [139, 0]
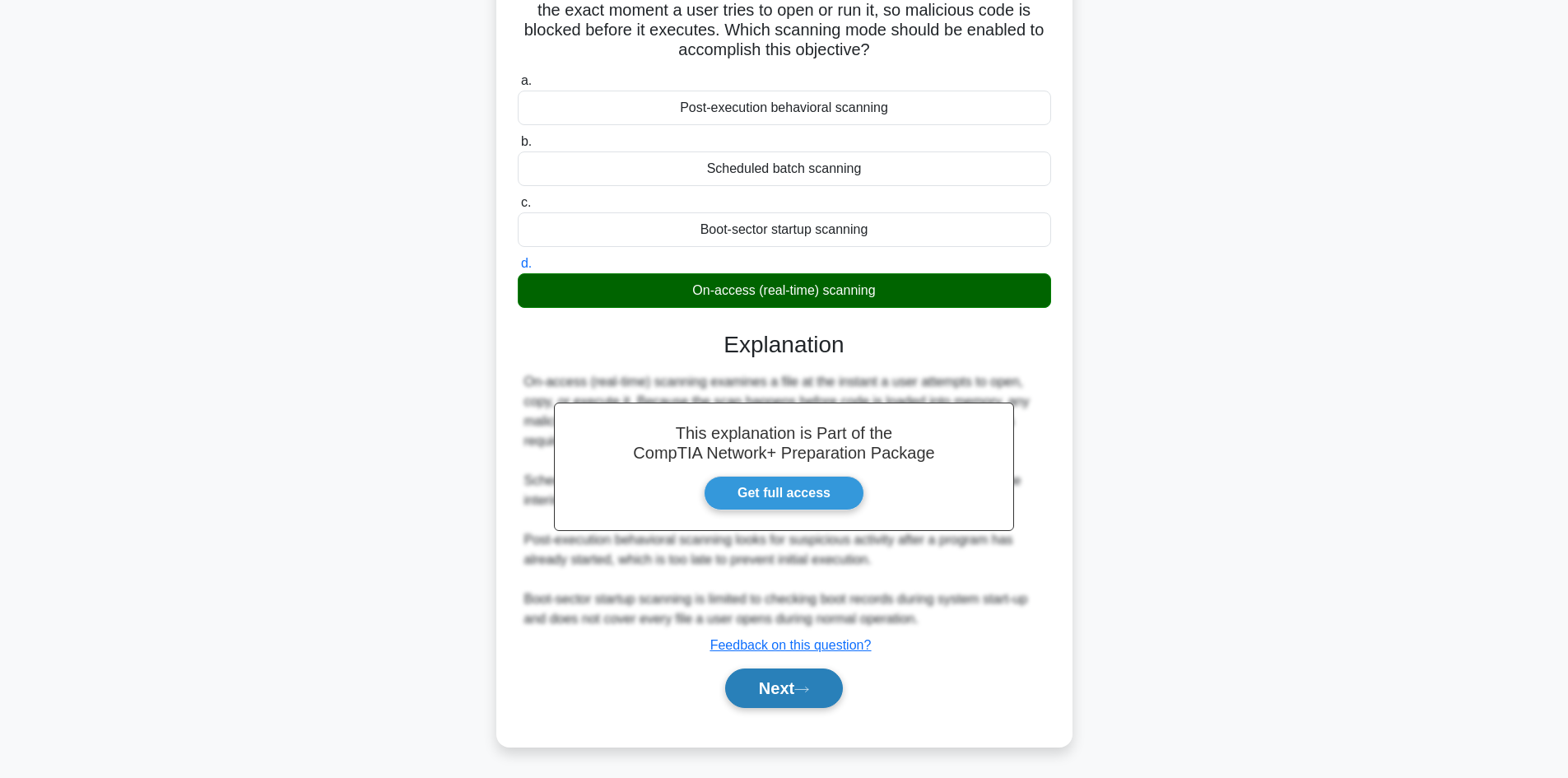
click at [802, 690] on icon at bounding box center [801, 689] width 13 height 5
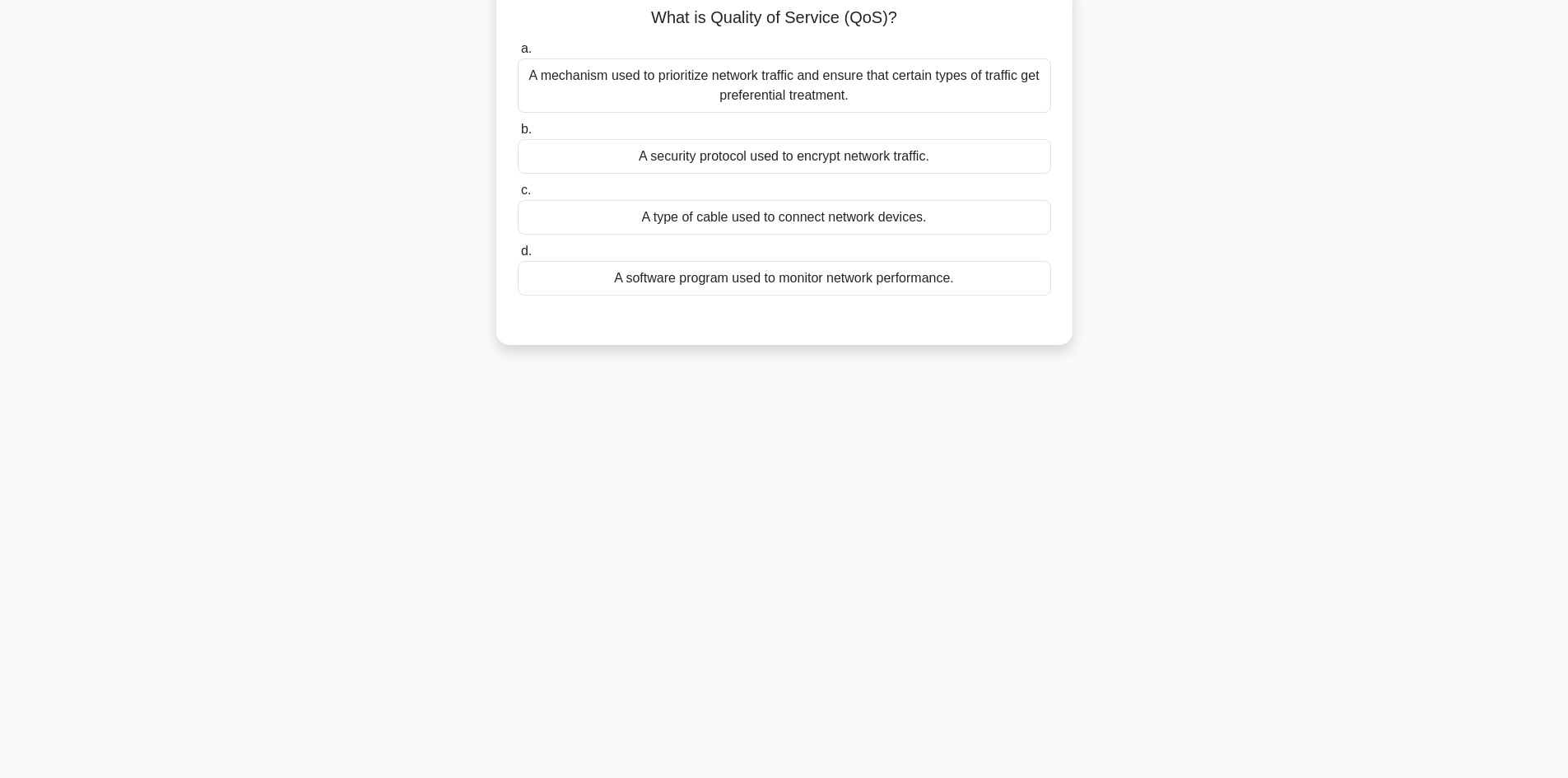
scroll to position [0, 0]
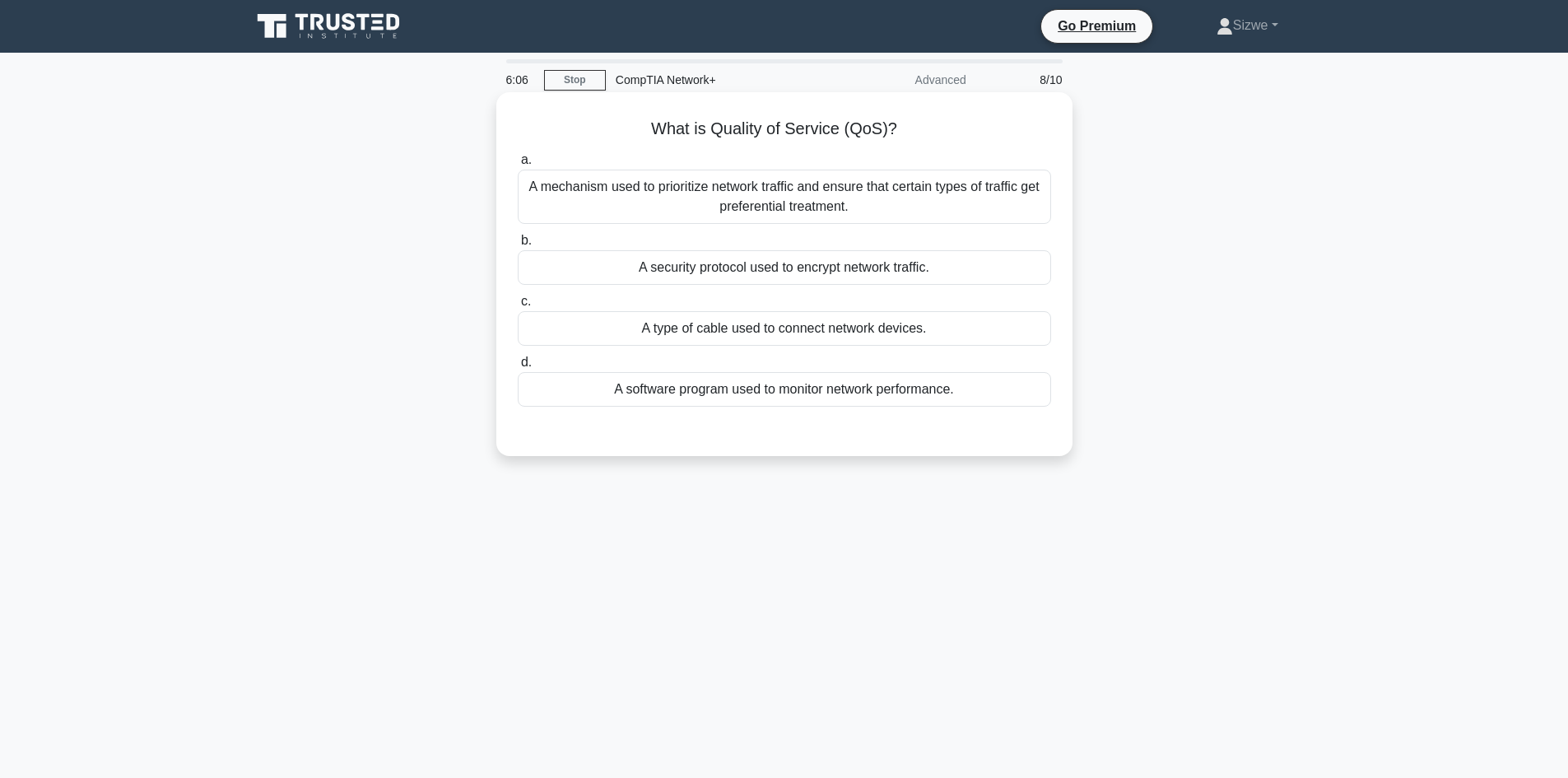
click at [795, 203] on div "A mechanism used to prioritize network traffic and ensure that certain types of…" at bounding box center [784, 196] width 533 height 54
click at [517, 166] on input "a. A mechanism used to prioritize network traffic and ensure that certain types…" at bounding box center [517, 159] width 0 height 10
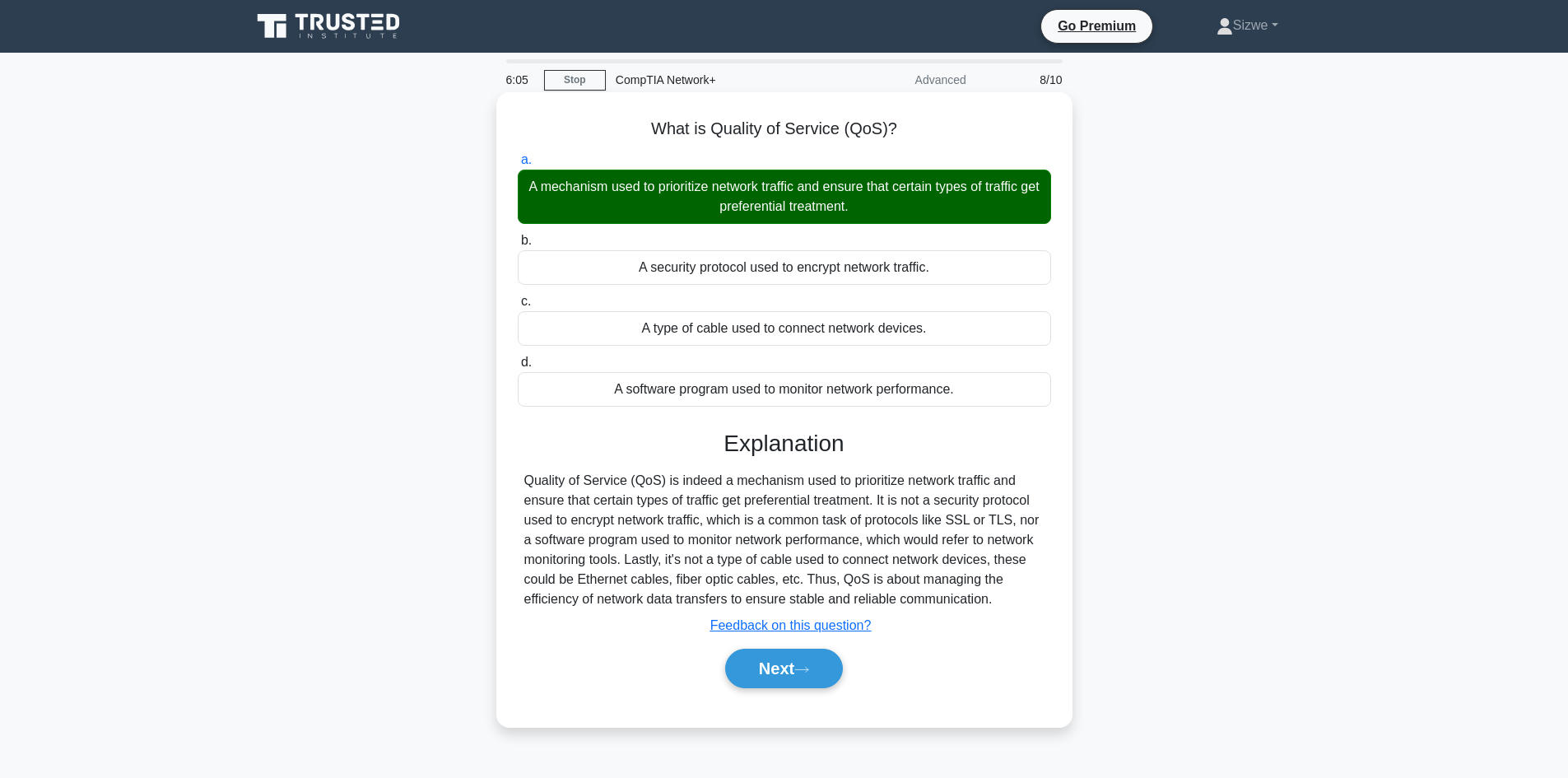
scroll to position [111, 0]
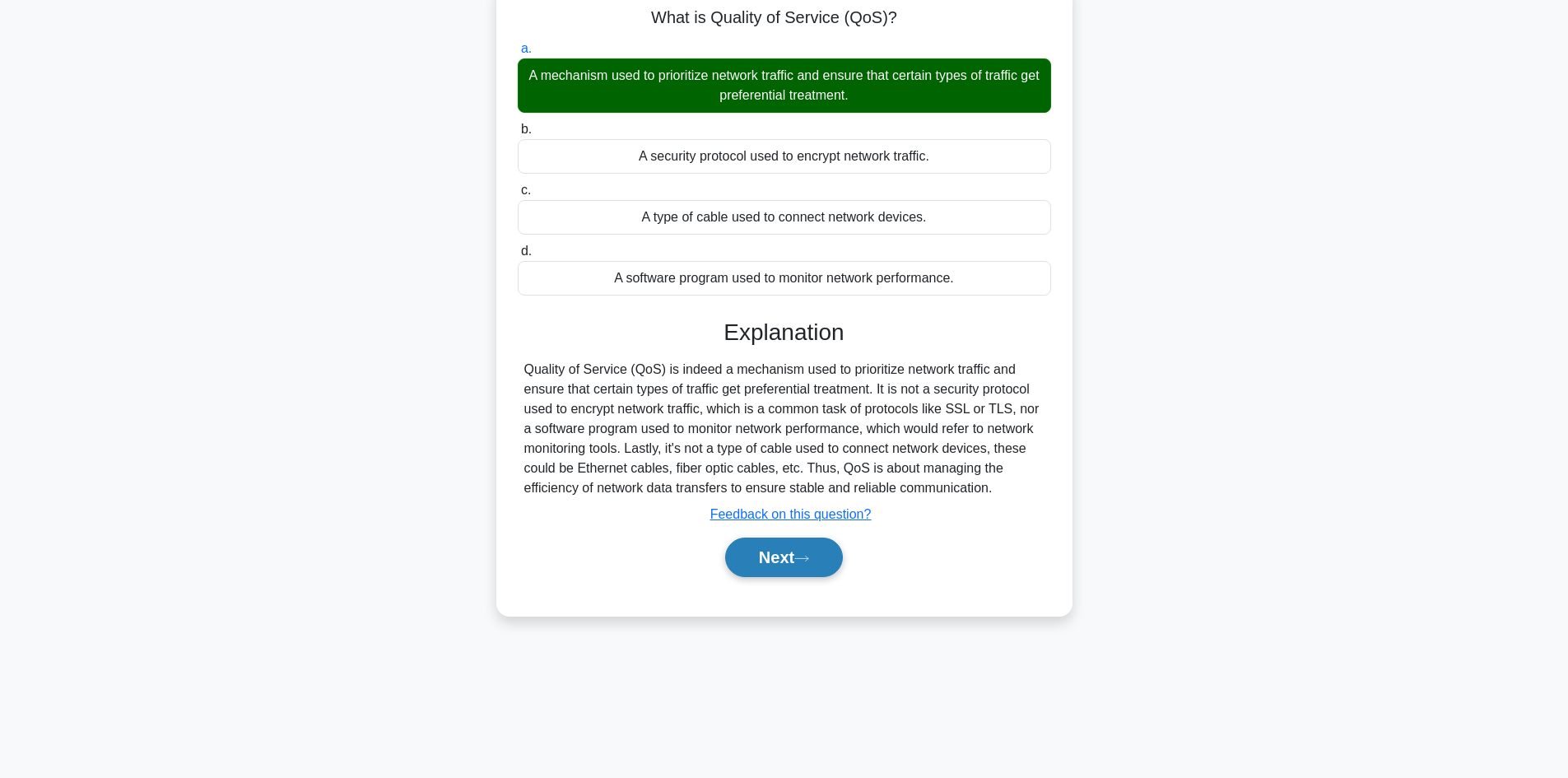
click at [757, 568] on button "Next" at bounding box center [784, 557] width 117 height 39
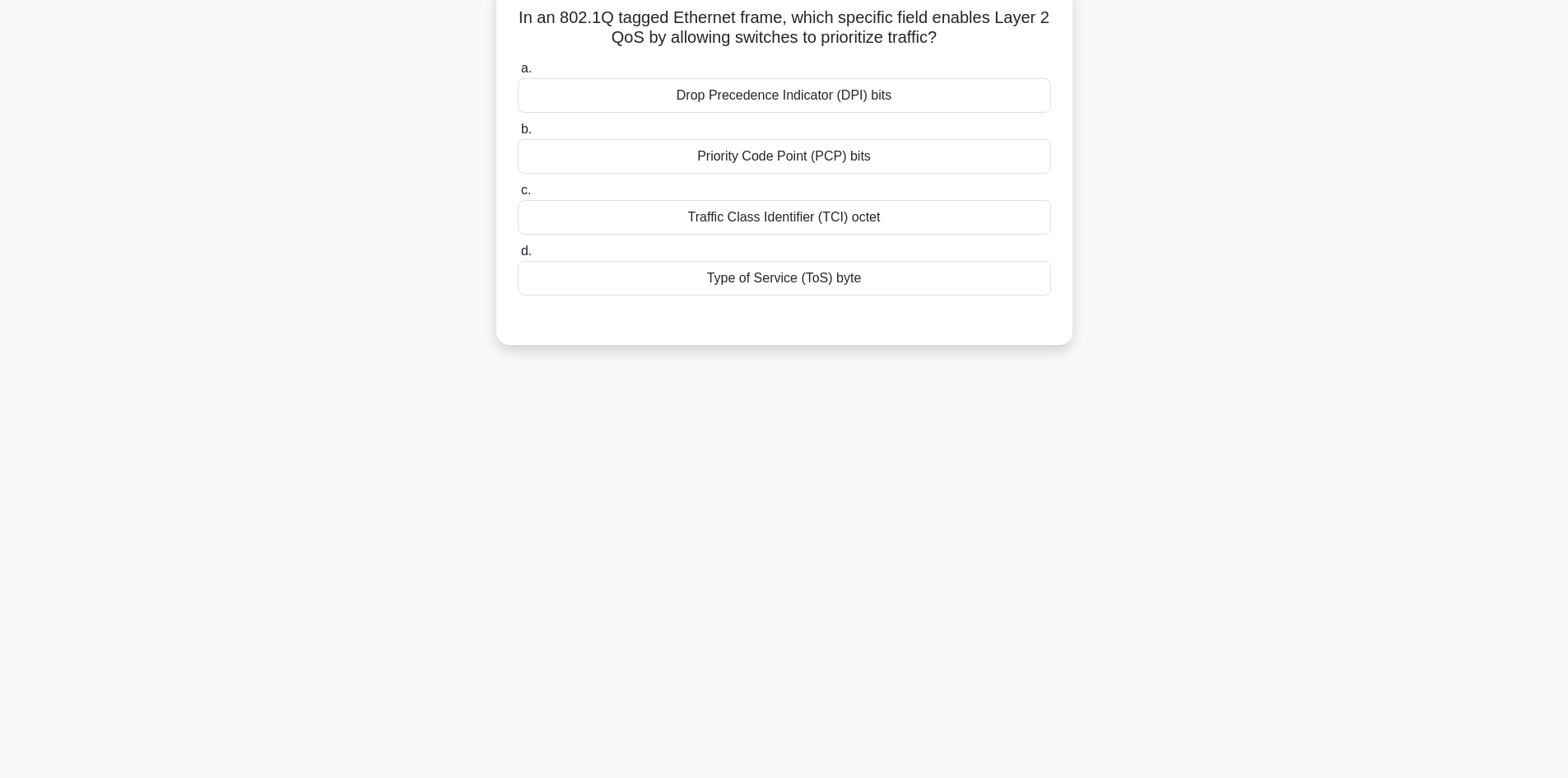
scroll to position [0, 0]
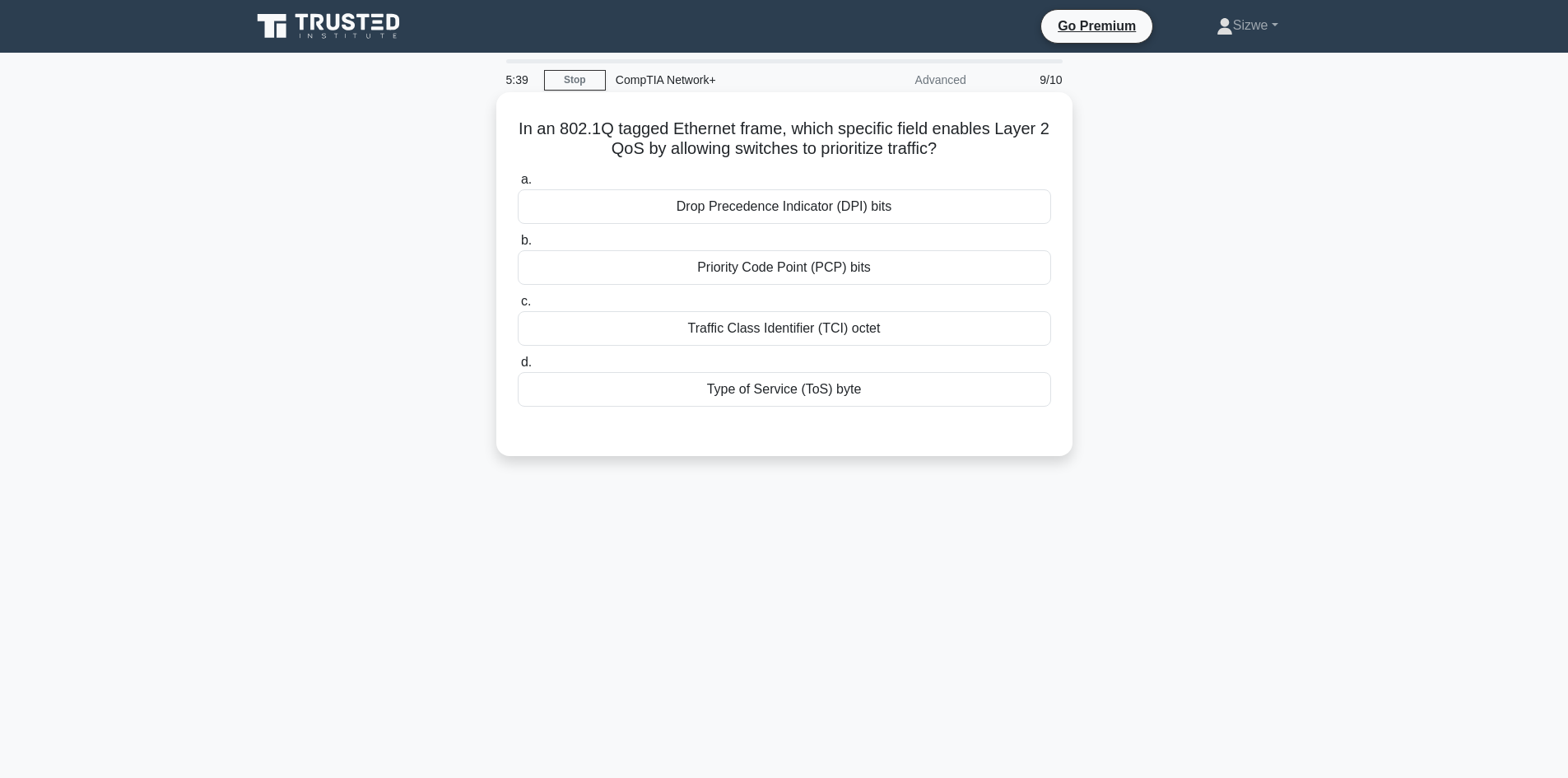
click at [868, 284] on div "Priority Code Point (PCP) bits" at bounding box center [784, 267] width 533 height 34
click at [517, 246] on input "b. Priority Code Point (PCP) bits" at bounding box center [517, 240] width 0 height 10
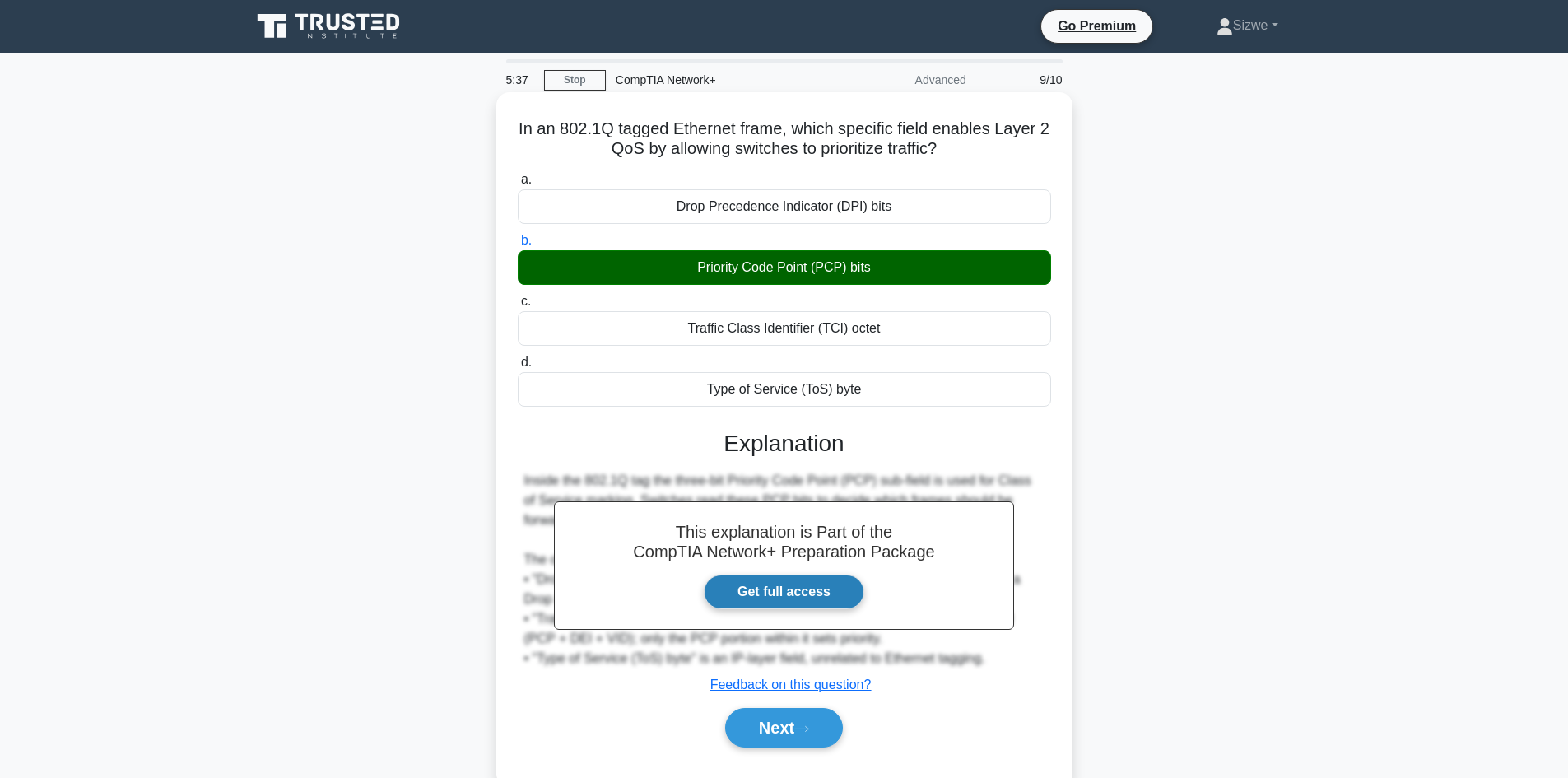
scroll to position [111, 0]
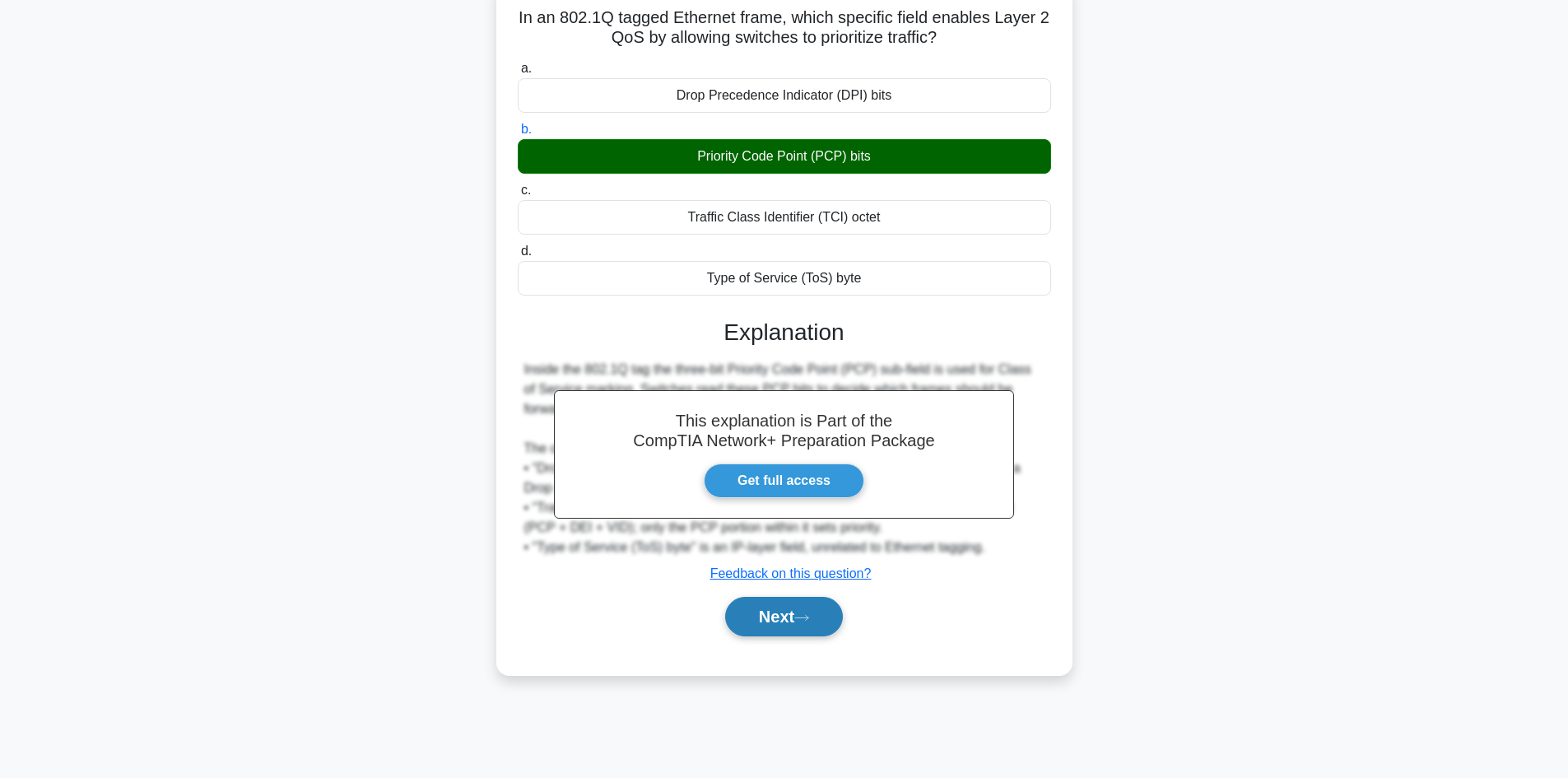
click at [773, 621] on button "Next" at bounding box center [784, 616] width 117 height 39
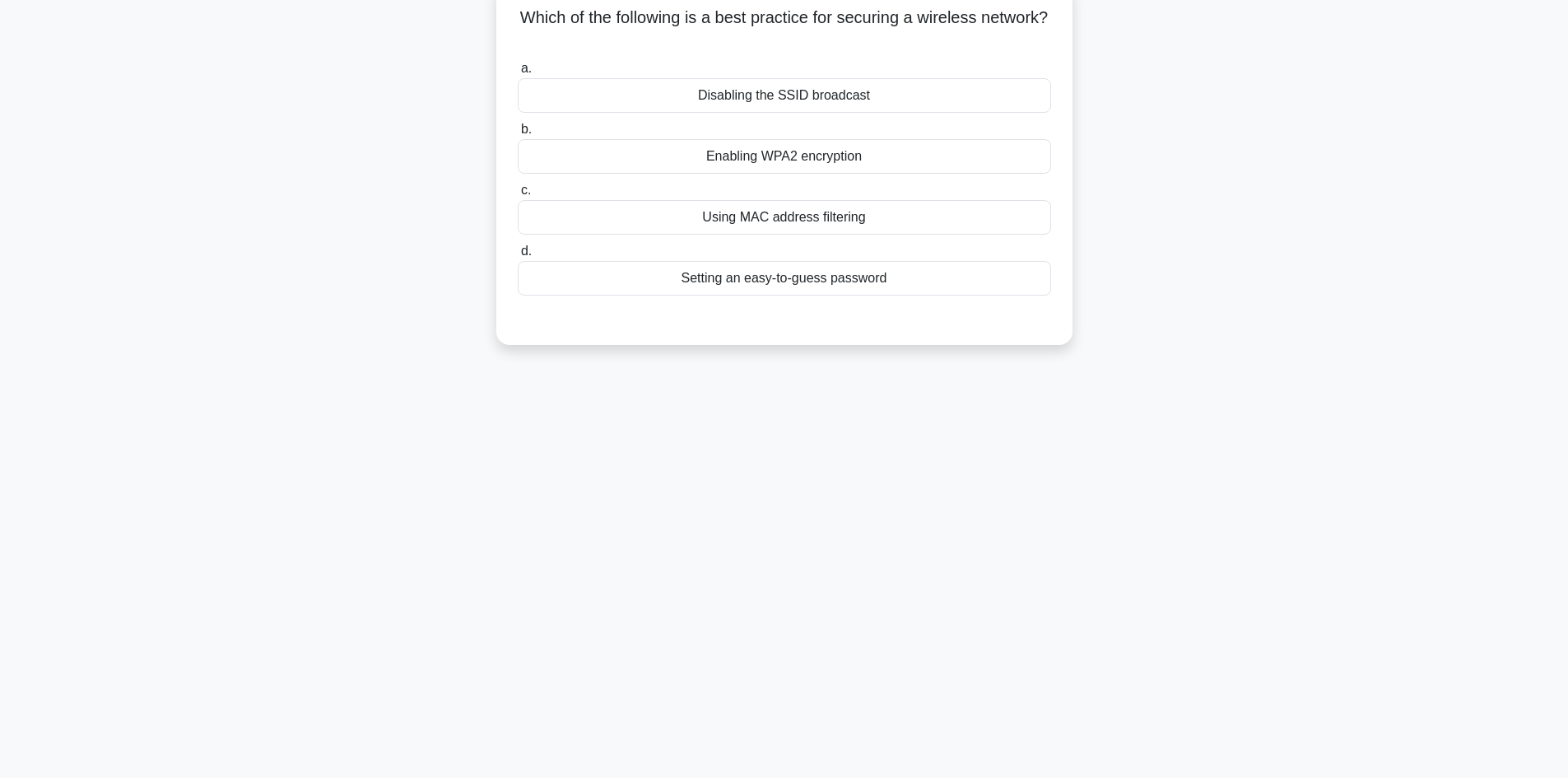
scroll to position [0, 0]
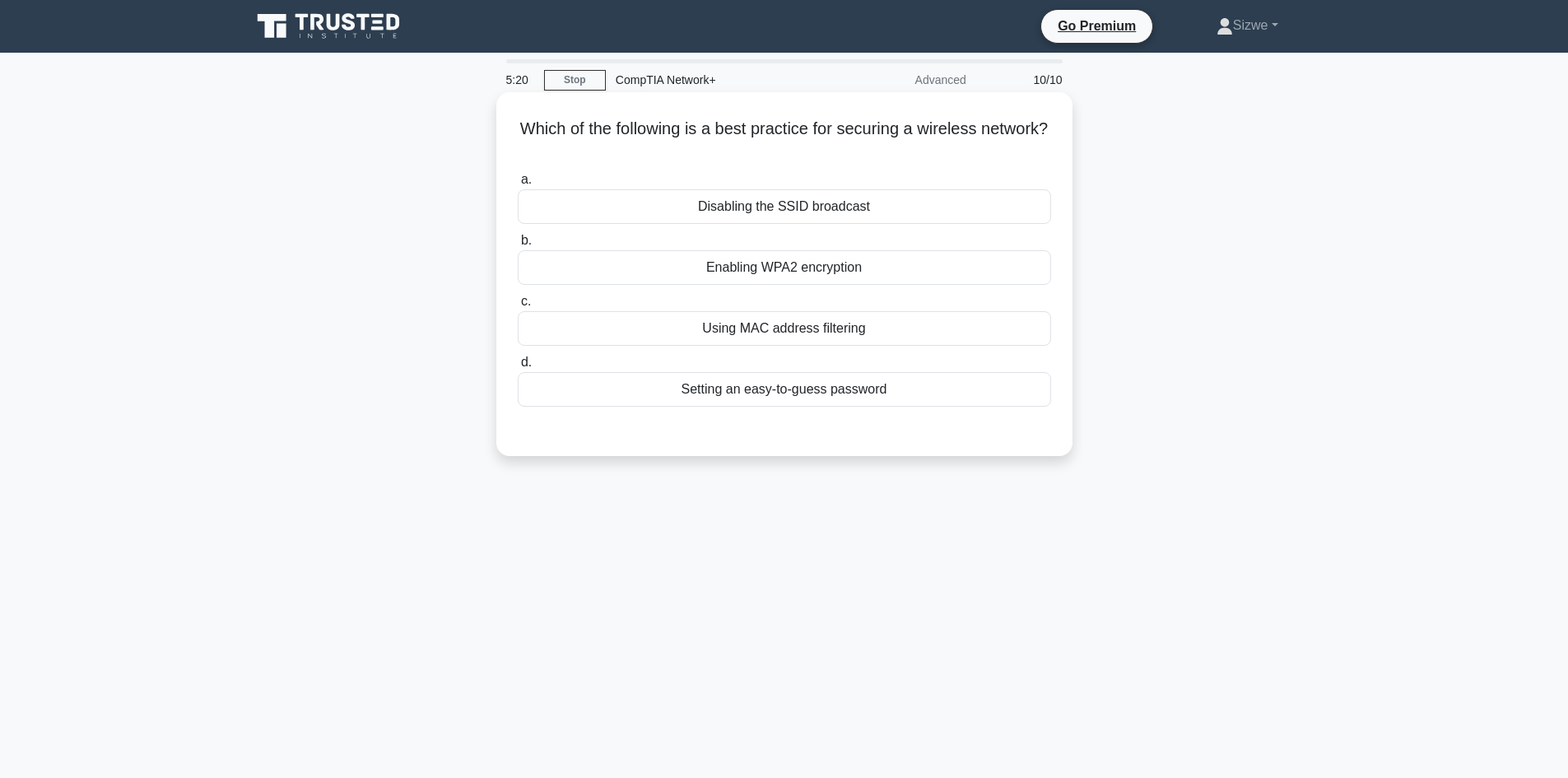
click at [836, 332] on div "Using MAC address filtering" at bounding box center [784, 328] width 533 height 34
click at [517, 307] on input "c. Using MAC address filtering" at bounding box center [517, 301] width 0 height 10
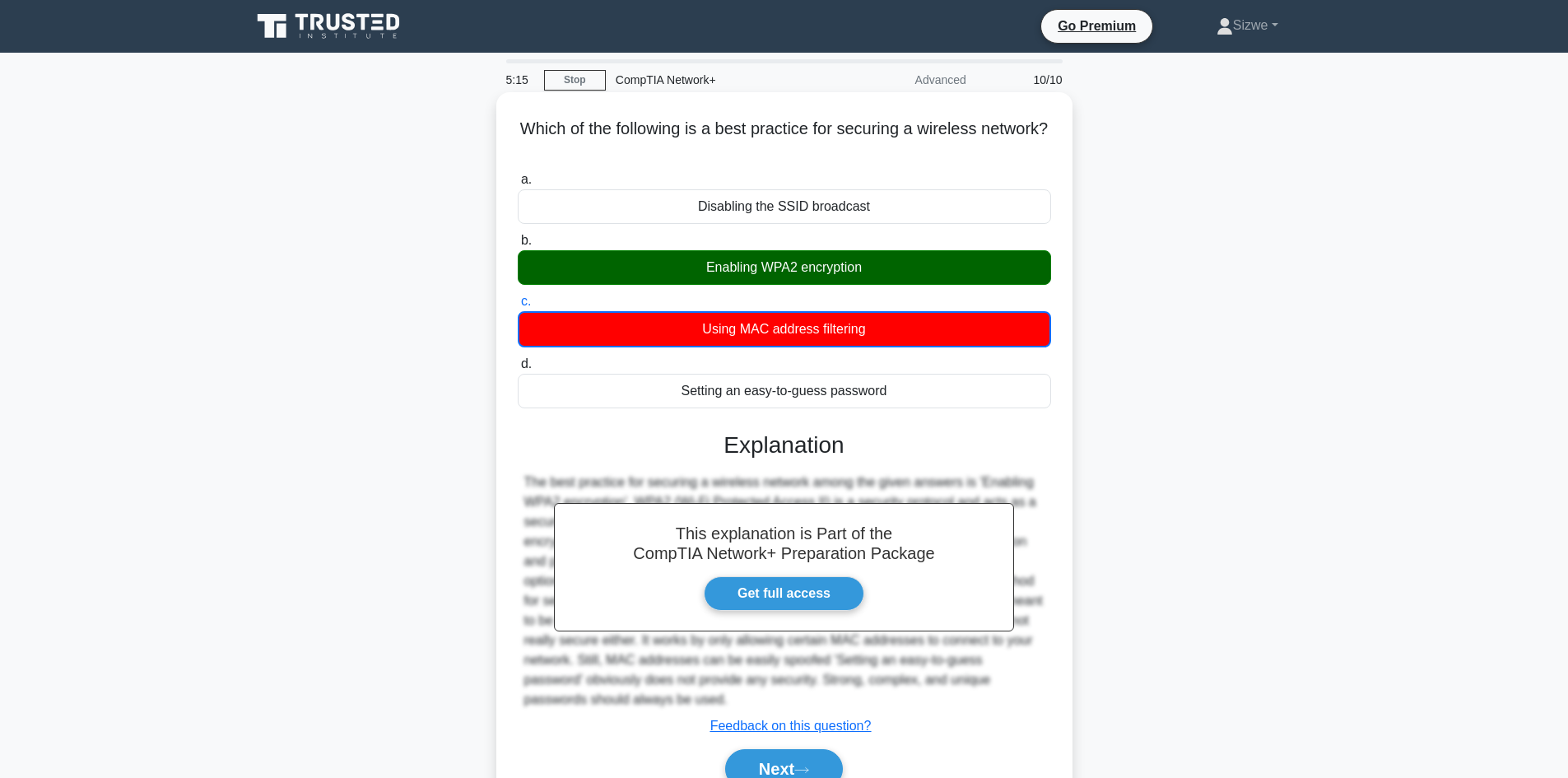
scroll to position [111, 0]
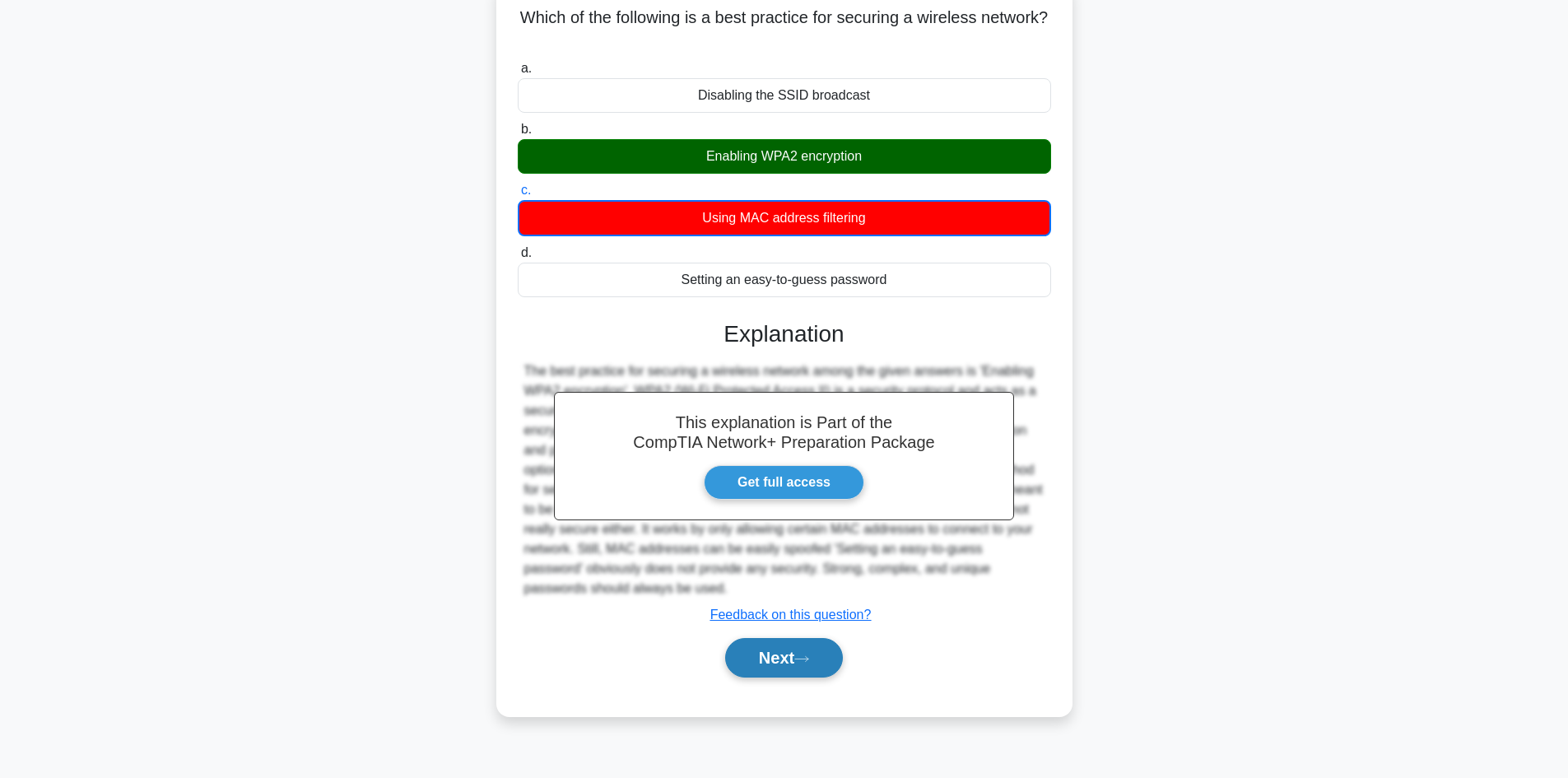
click at [773, 652] on button "Next" at bounding box center [784, 657] width 117 height 39
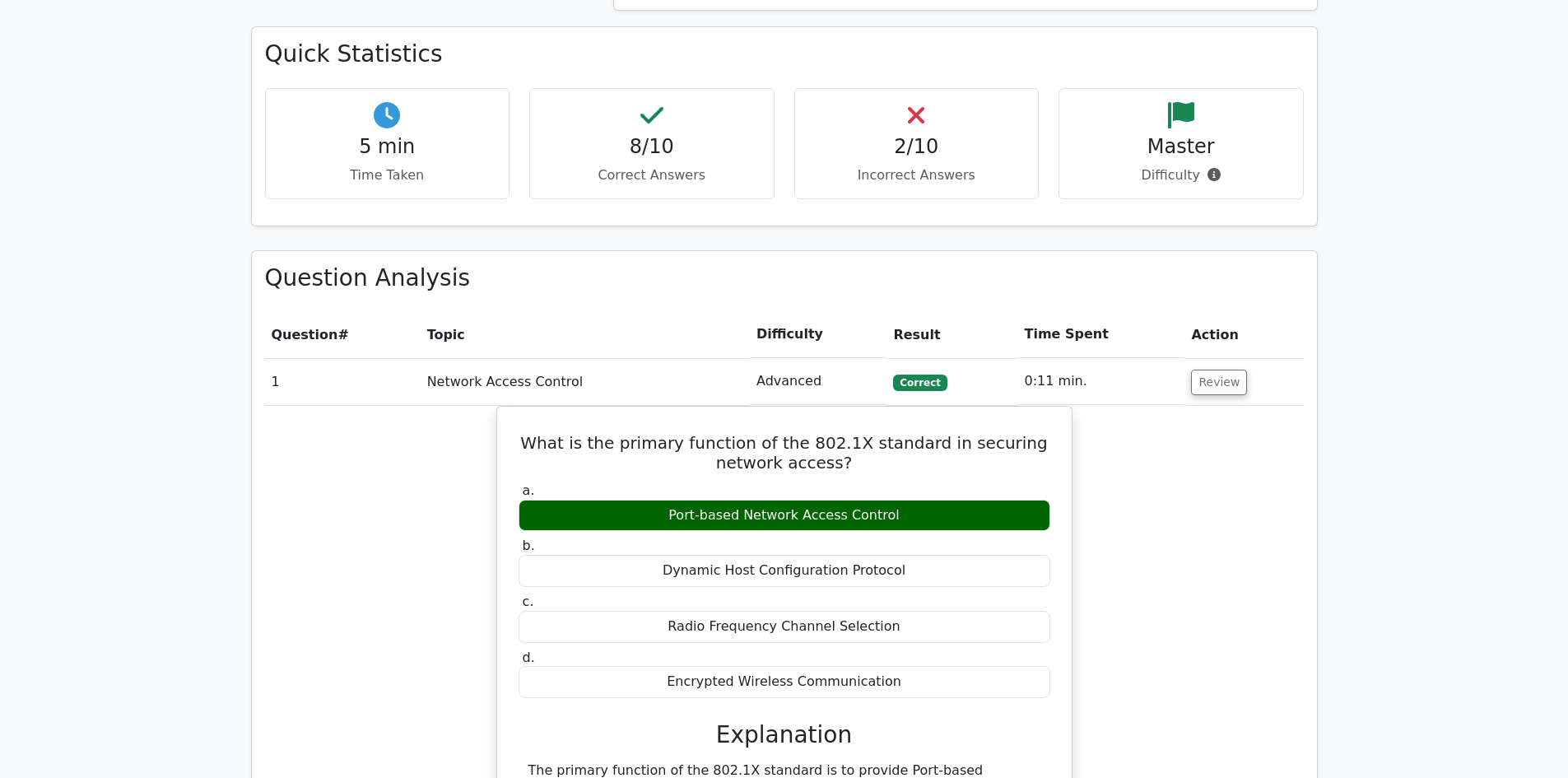
scroll to position [659, 0]
